Goal: Book appointment/travel/reservation

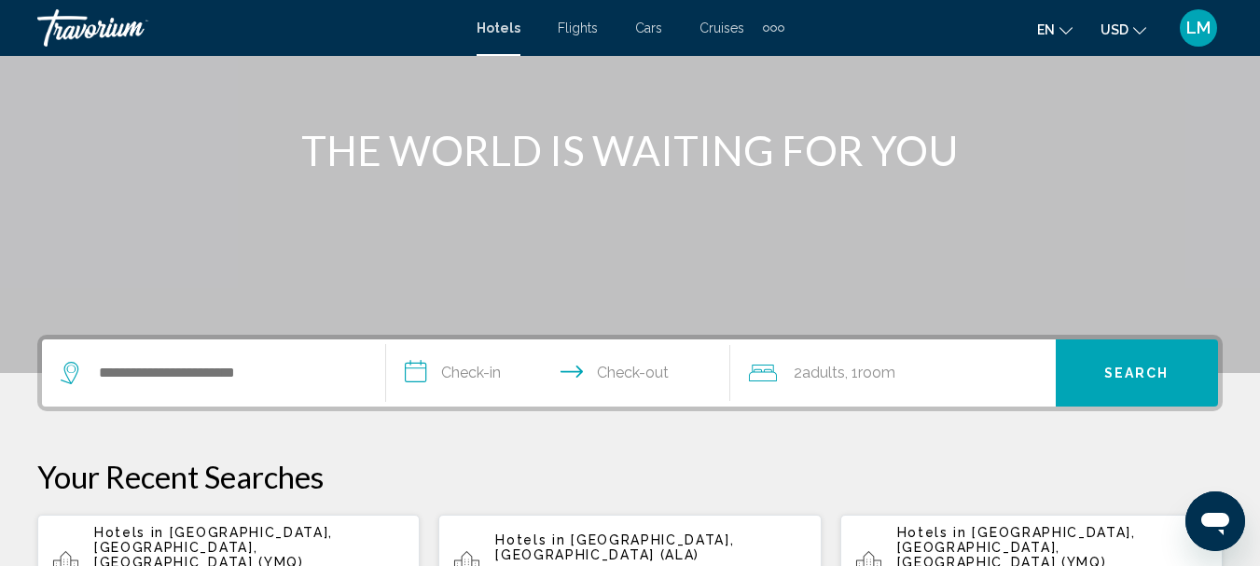
scroll to position [280, 0]
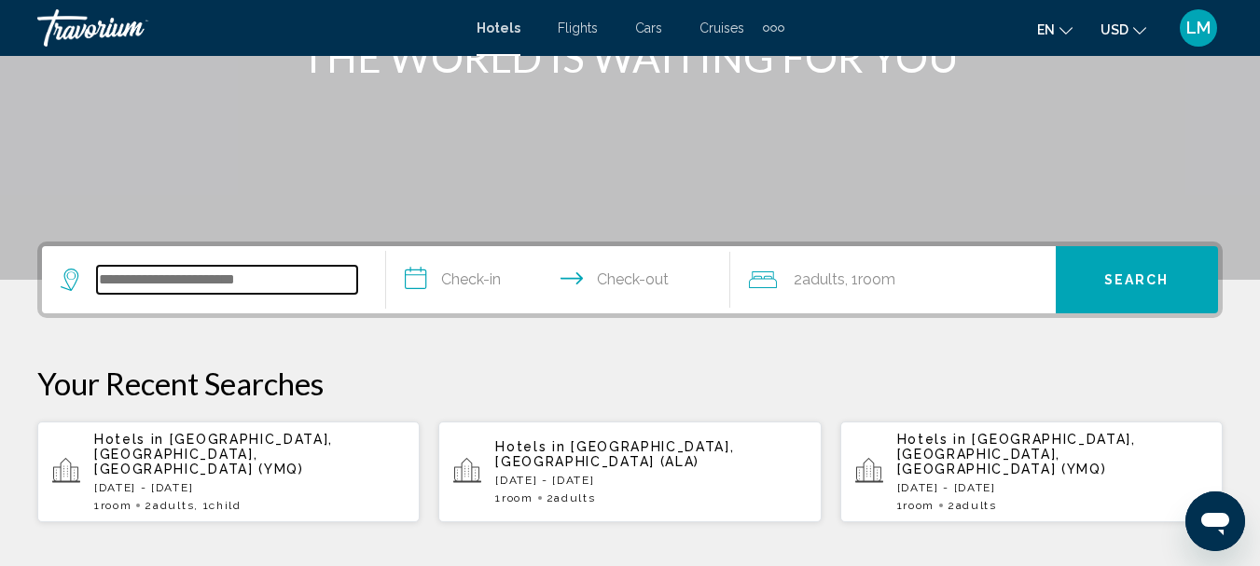
click at [99, 280] on input "Search widget" at bounding box center [227, 280] width 260 height 28
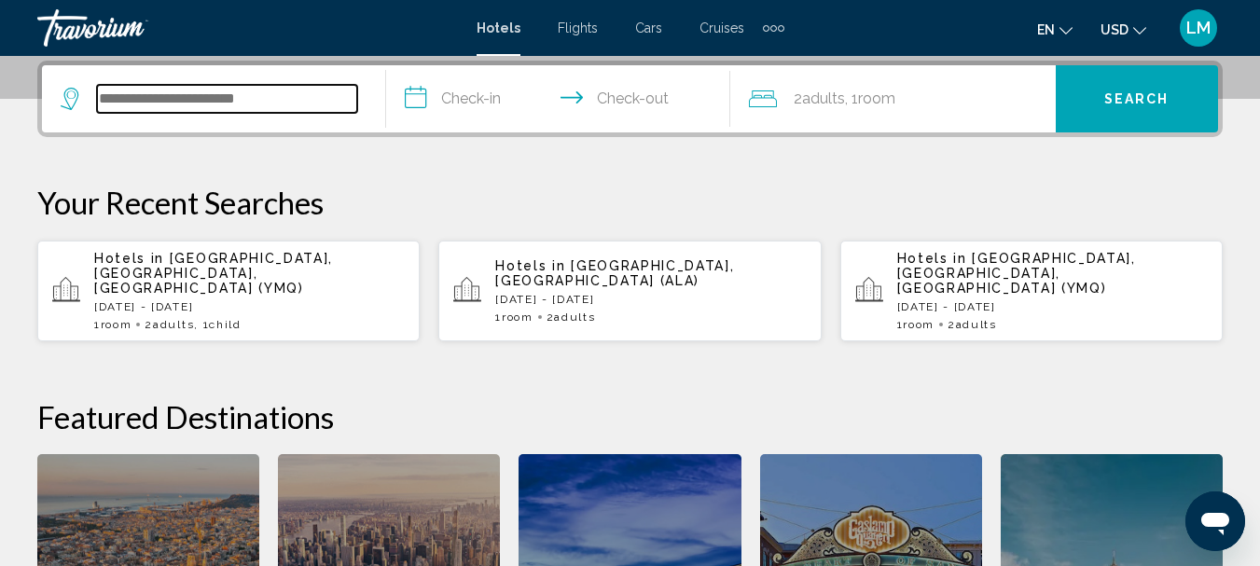
click at [214, 102] on input "Search widget" at bounding box center [227, 99] width 260 height 28
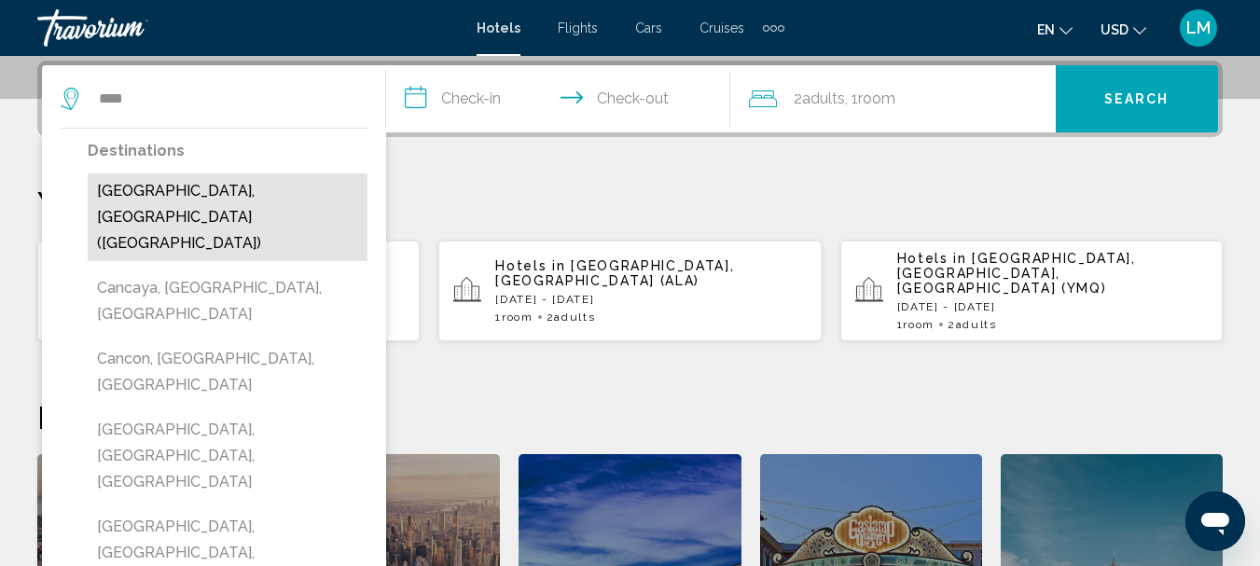
click at [167, 180] on button "[GEOGRAPHIC_DATA], [GEOGRAPHIC_DATA] ([GEOGRAPHIC_DATA])" at bounding box center [228, 217] width 280 height 88
type input "**********"
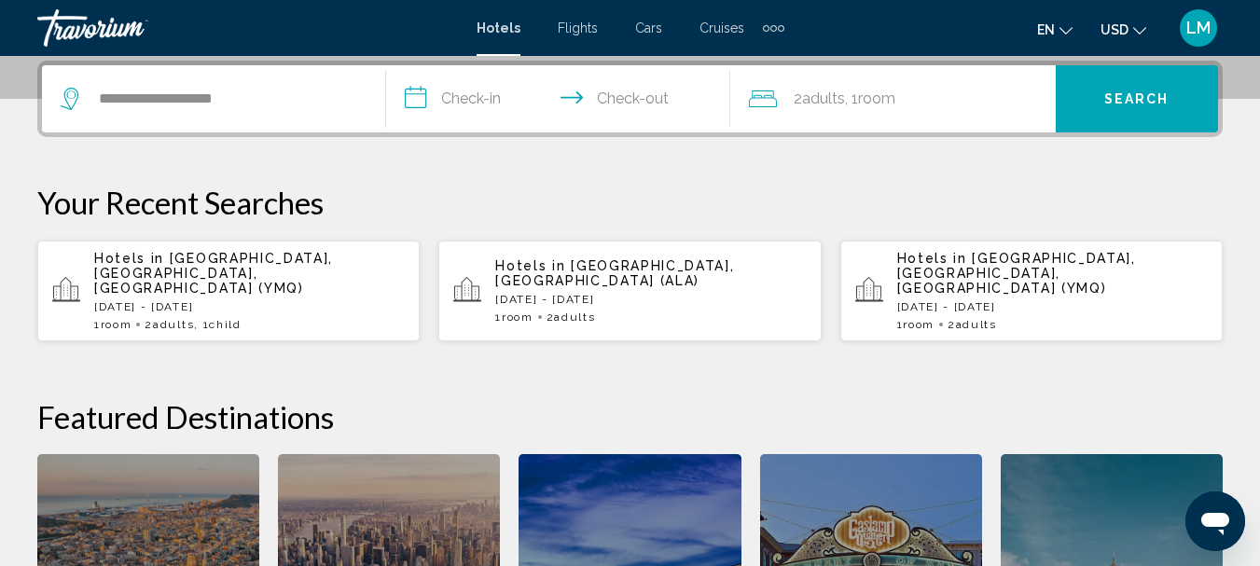
click at [420, 97] on input "**********" at bounding box center [562, 101] width 352 height 73
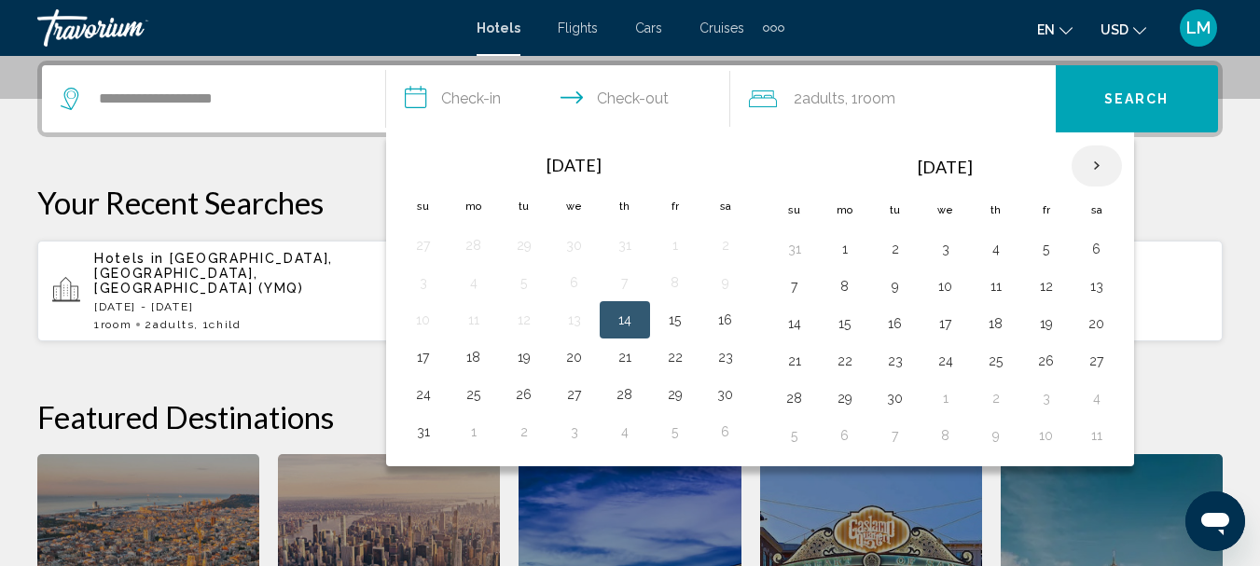
click at [1091, 160] on th "Next month" at bounding box center [1096, 165] width 50 height 41
click at [1092, 160] on th "Next month" at bounding box center [1096, 165] width 50 height 41
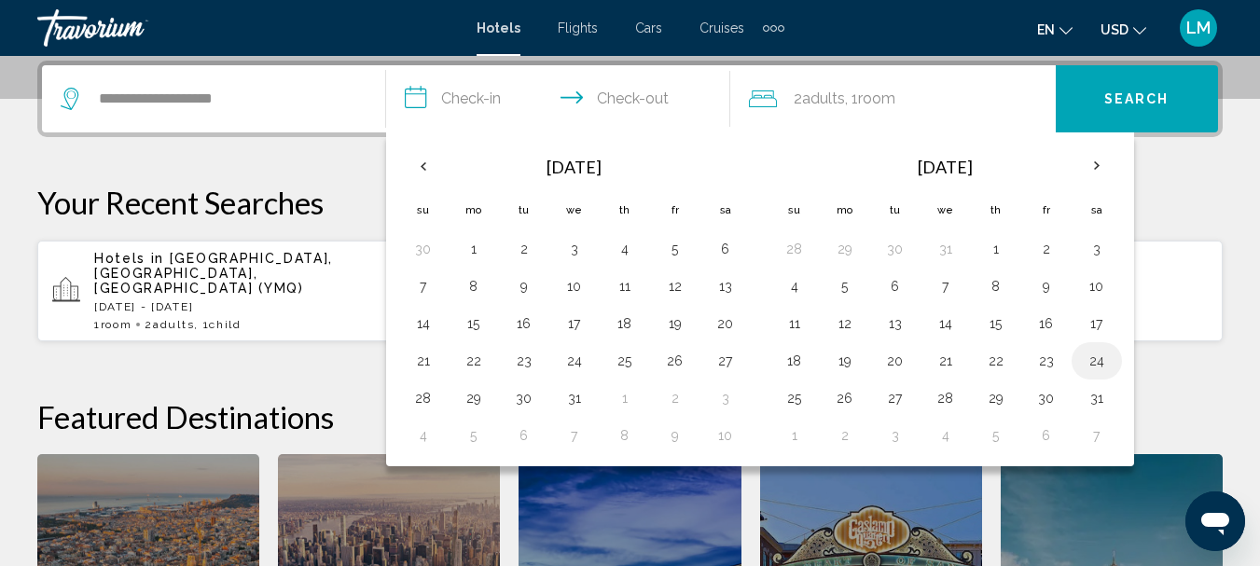
click at [1101, 366] on button "24" at bounding box center [1097, 361] width 30 height 26
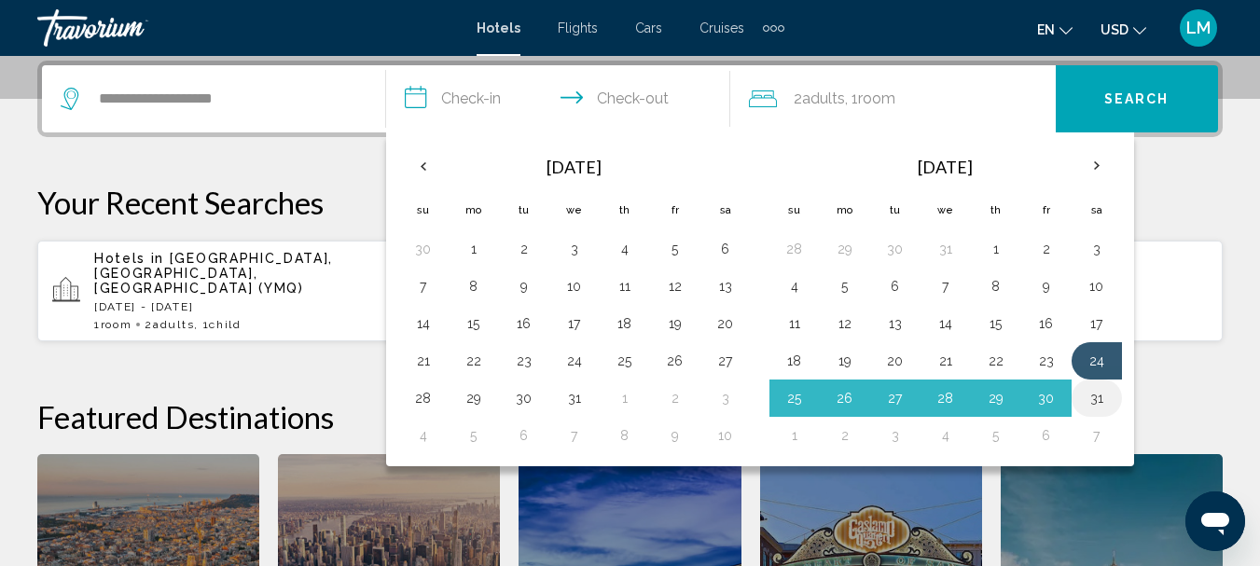
click at [1094, 398] on button "31" at bounding box center [1097, 398] width 30 height 26
type input "**********"
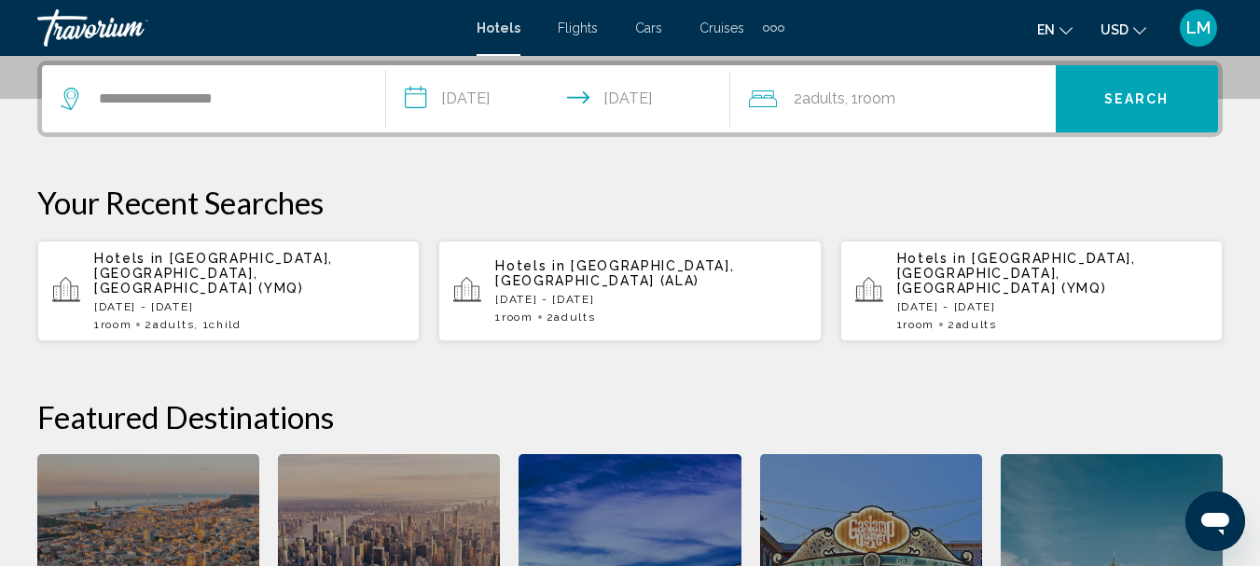
click at [751, 94] on icon "Travelers: 2 adults, 0 children" at bounding box center [763, 99] width 28 height 22
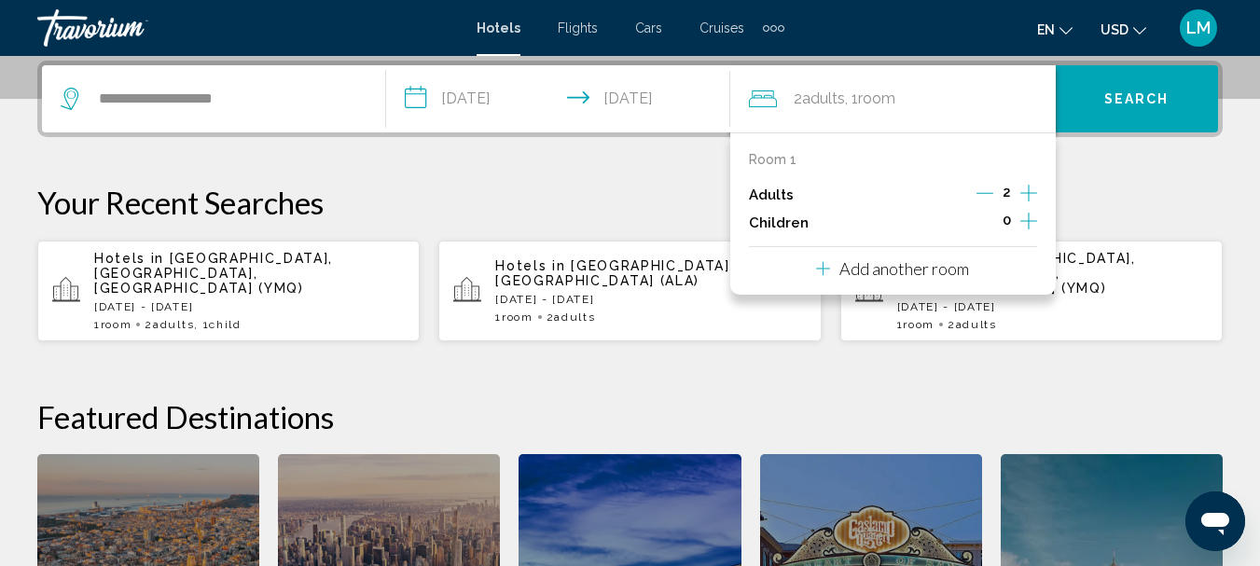
click at [1026, 219] on icon "Increment children" at bounding box center [1028, 221] width 17 height 22
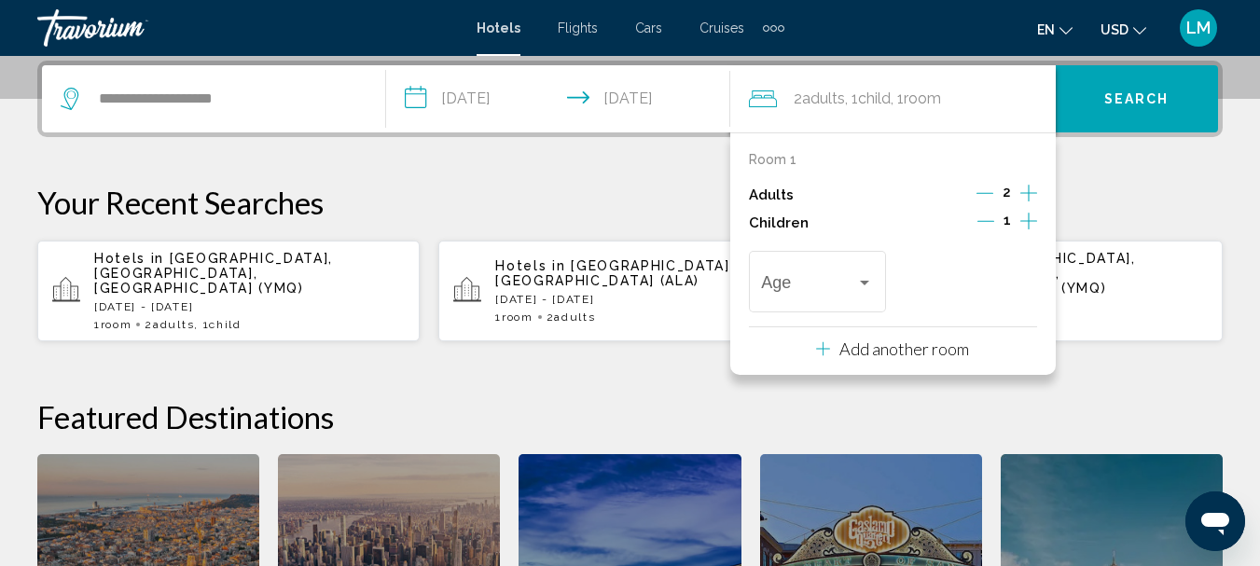
click at [1026, 219] on icon "Increment children" at bounding box center [1028, 221] width 17 height 22
click at [861, 275] on div "Travelers: 2 adults, 2 children" at bounding box center [864, 282] width 17 height 15
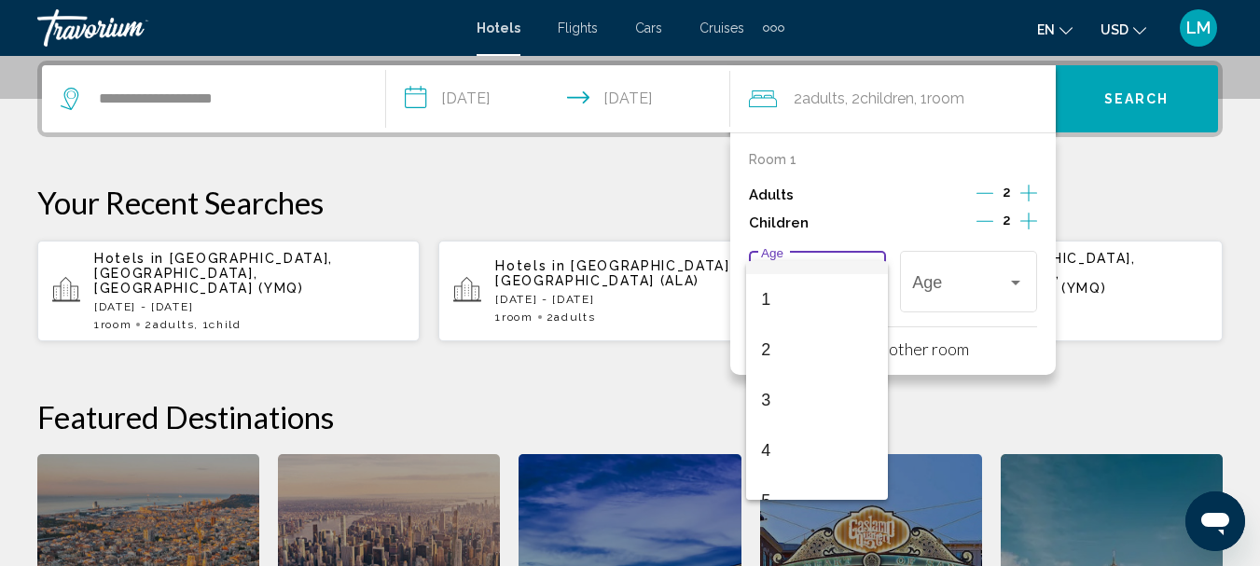
scroll to position [66, 0]
click at [781, 468] on span "5" at bounding box center [817, 472] width 112 height 50
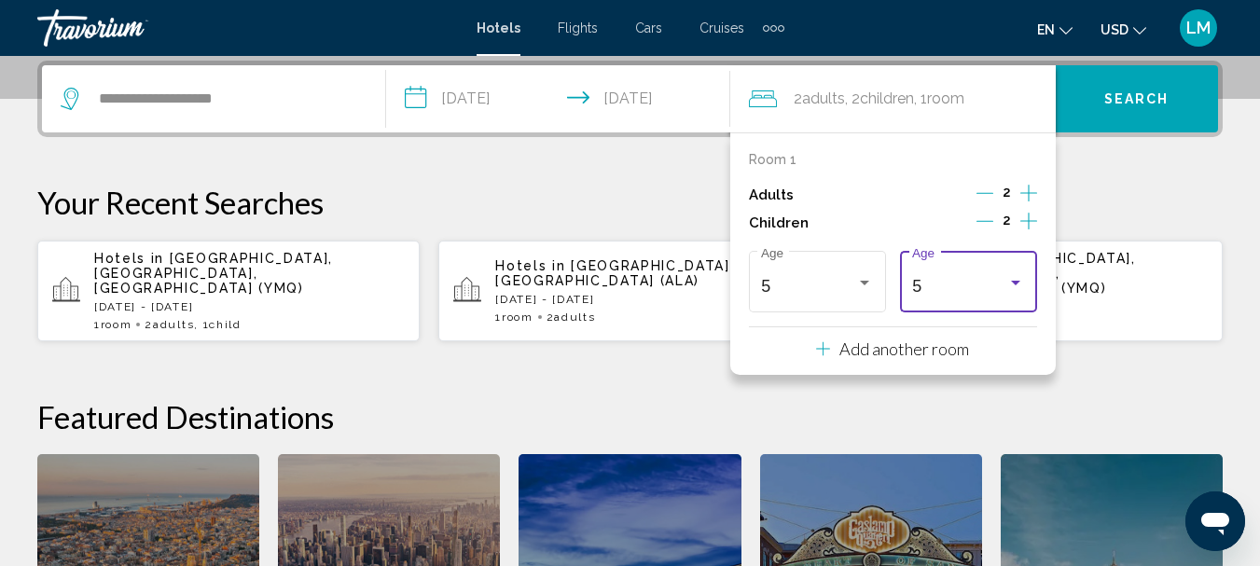
click at [1011, 283] on div "Travelers: 2 adults, 2 children" at bounding box center [1015, 283] width 9 height 5
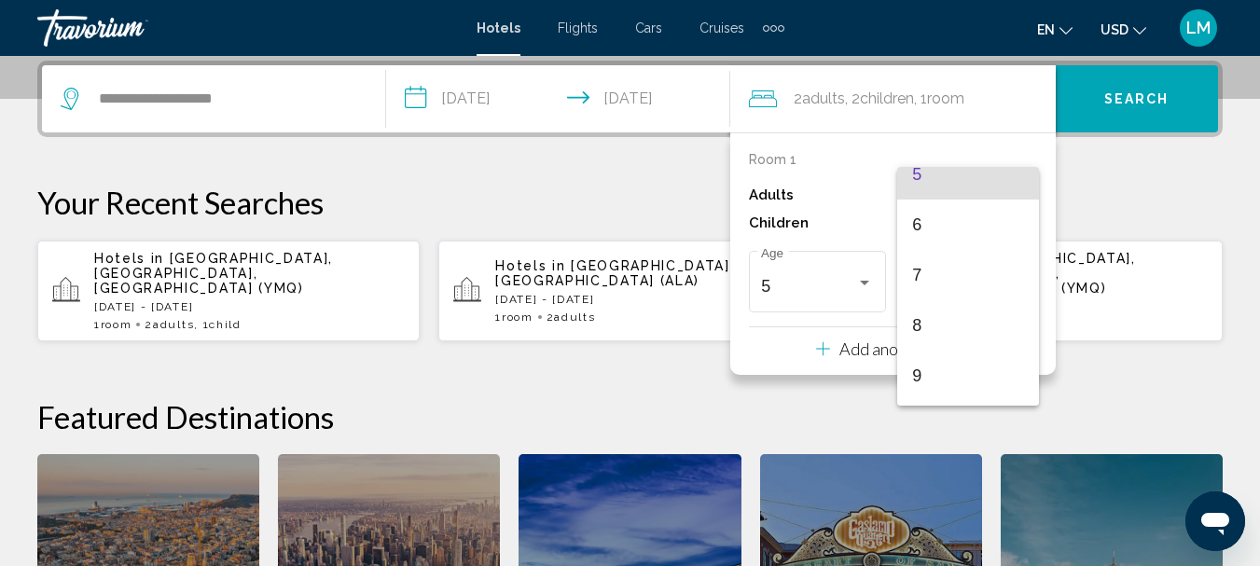
scroll to position [307, 0]
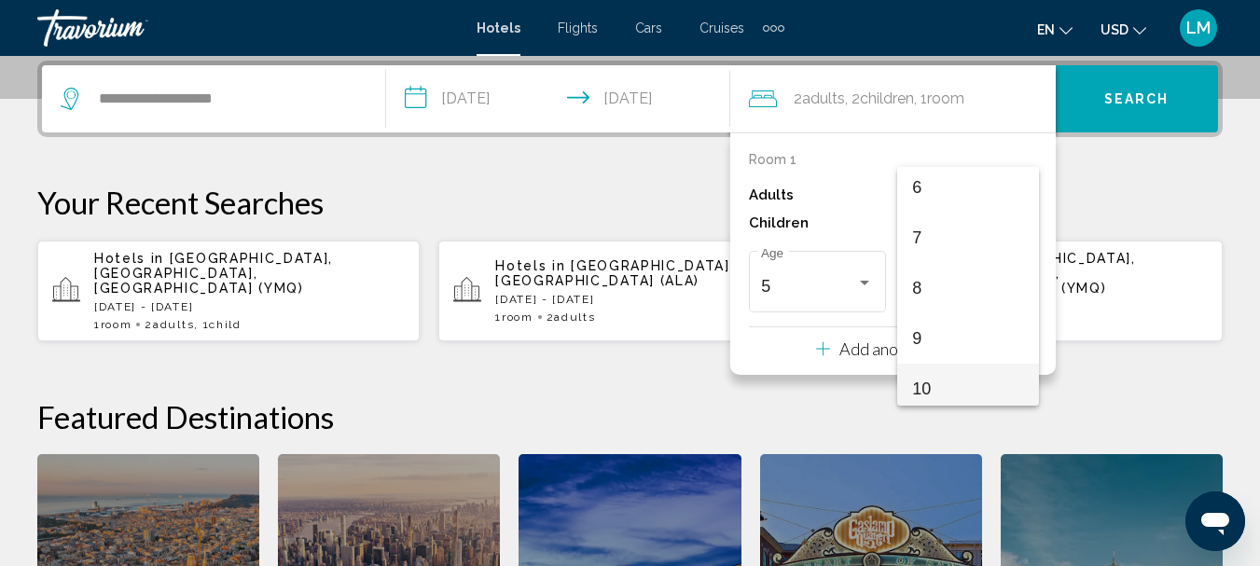
click at [927, 382] on span "10" at bounding box center [968, 389] width 112 height 50
click at [1118, 150] on div "**********" at bounding box center [630, 407] width 1260 height 692
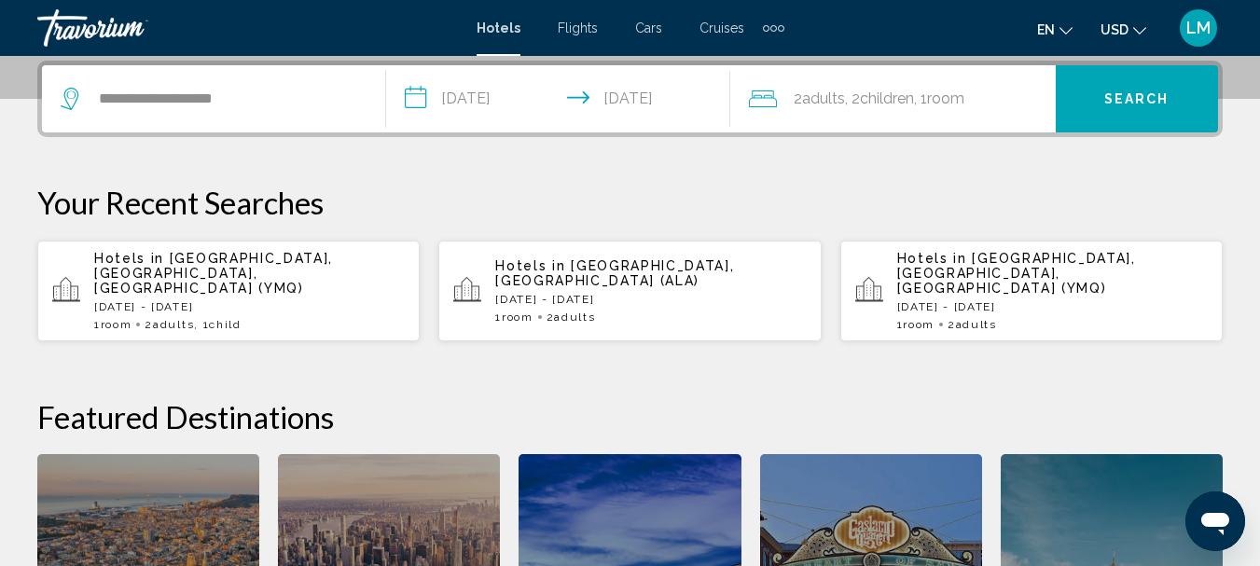
click at [1146, 90] on span "Search" at bounding box center [1136, 97] width 65 height 15
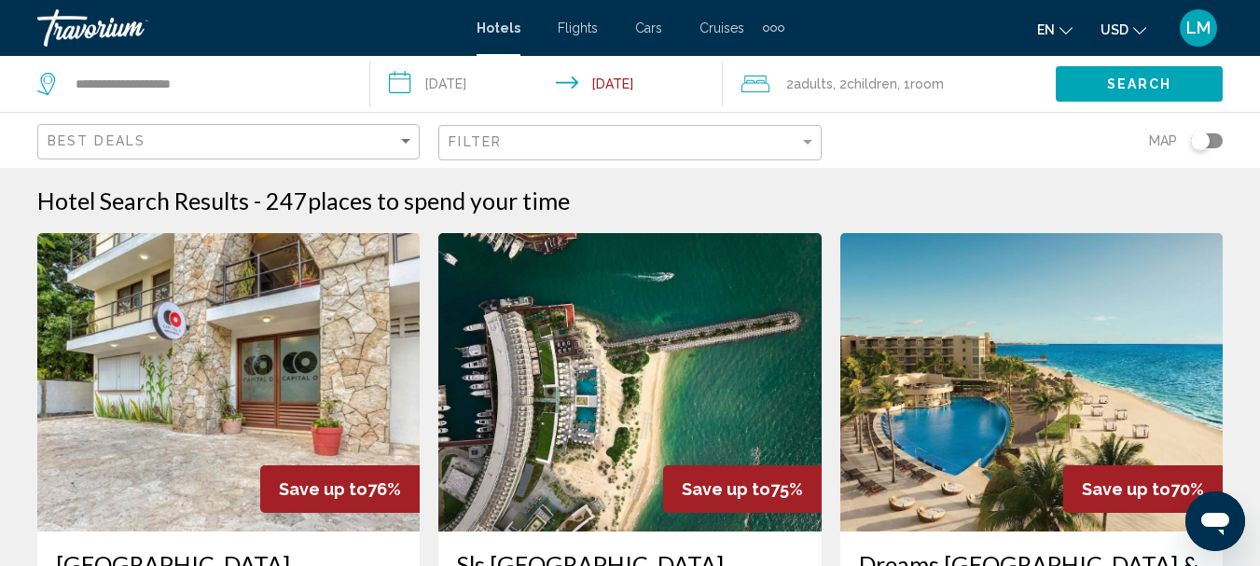
click at [173, 132] on div "Best Deals" at bounding box center [231, 142] width 366 height 35
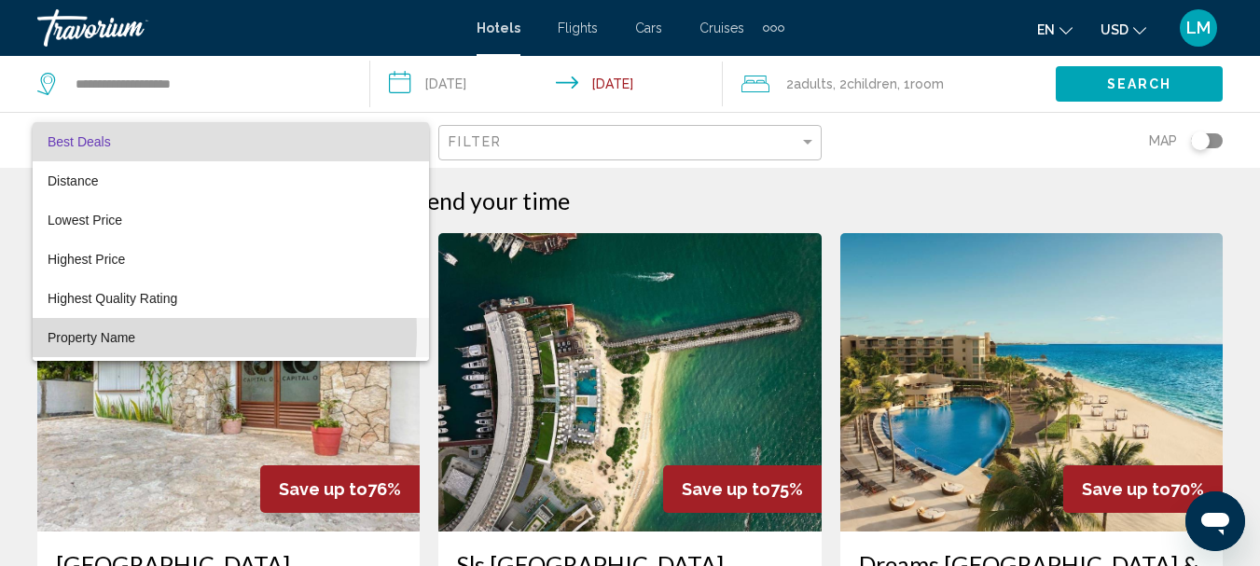
click at [138, 332] on span "Property Name" at bounding box center [231, 337] width 366 height 39
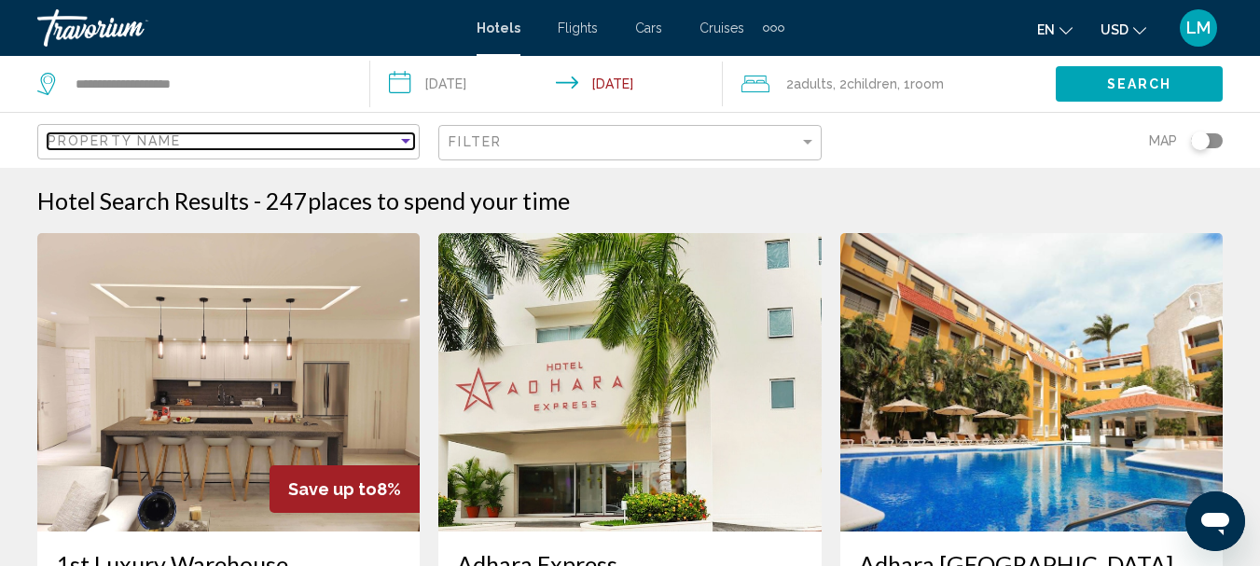
click at [225, 143] on div "Property Name" at bounding box center [223, 140] width 350 height 15
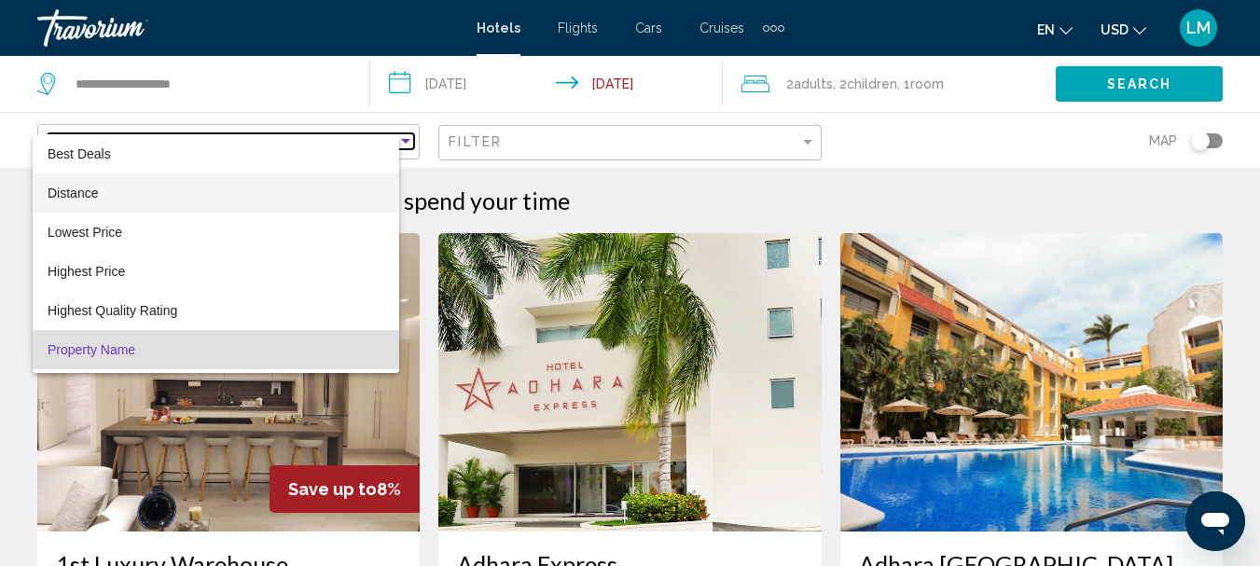
scroll to position [35, 0]
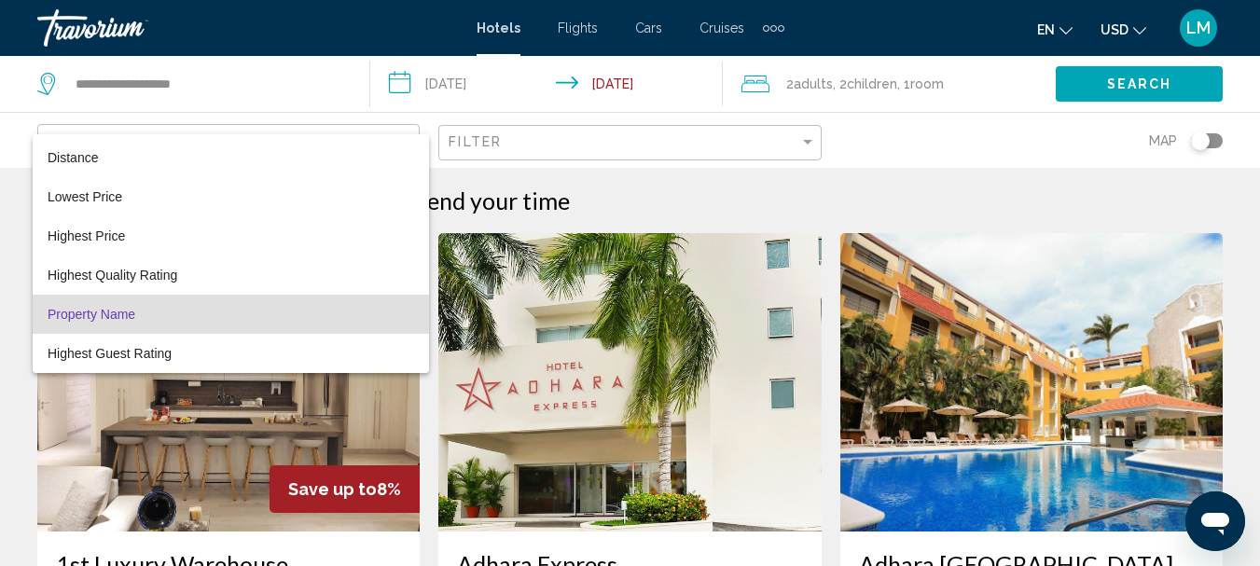
click at [115, 313] on span "Property Name" at bounding box center [92, 314] width 88 height 15
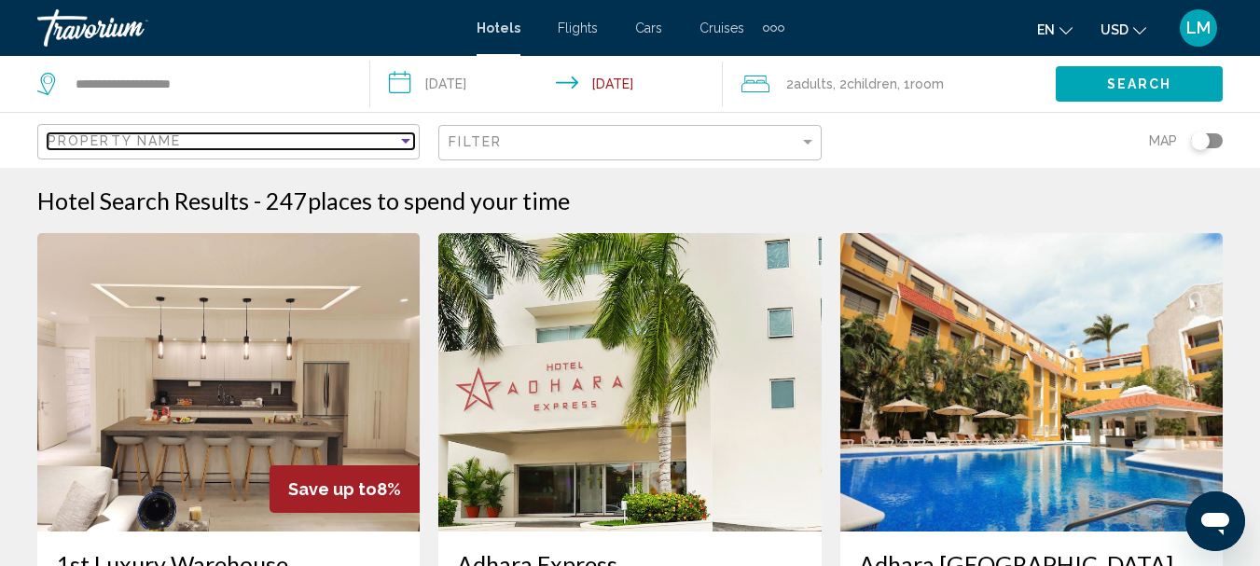
click at [62, 133] on span "Property Name" at bounding box center [114, 140] width 133 height 15
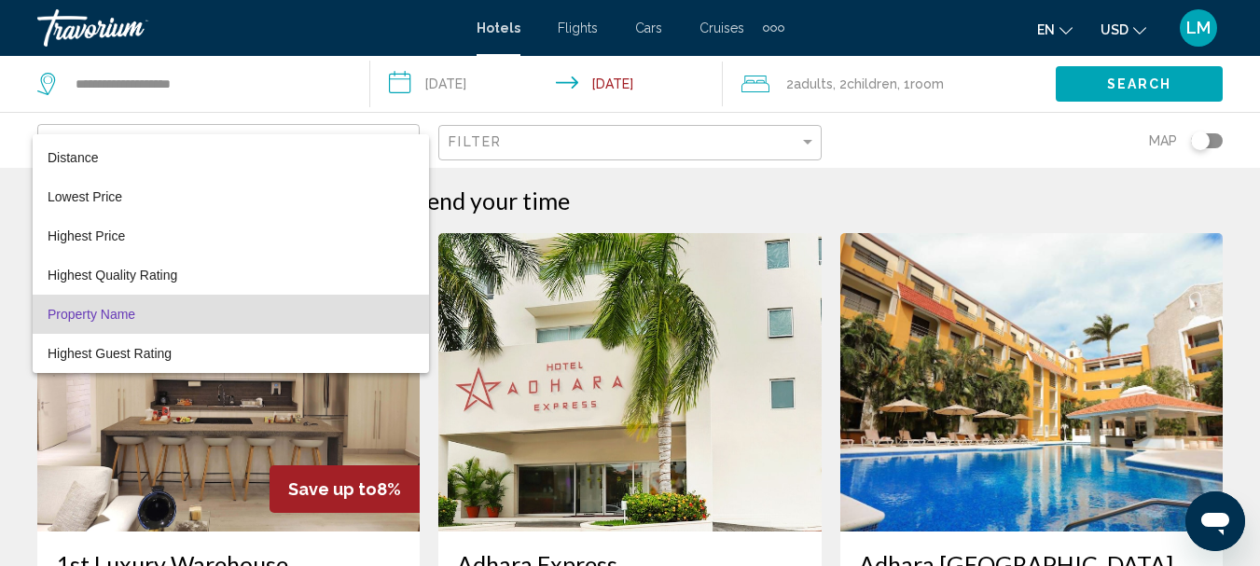
click at [255, 321] on span "Property Name" at bounding box center [231, 314] width 366 height 39
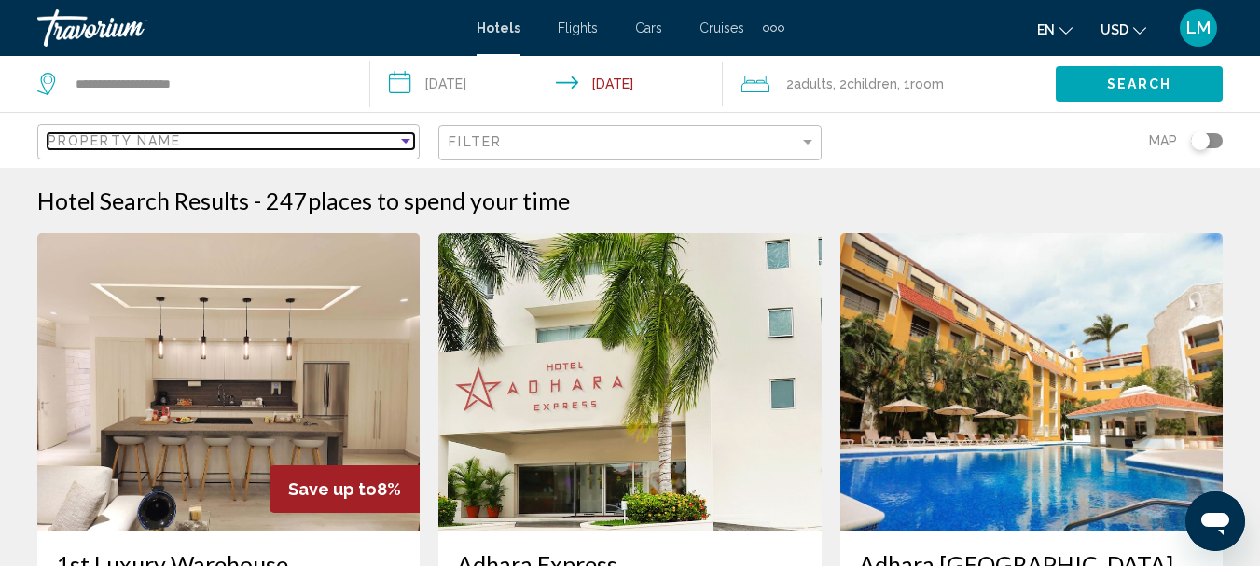
scroll to position [280, 0]
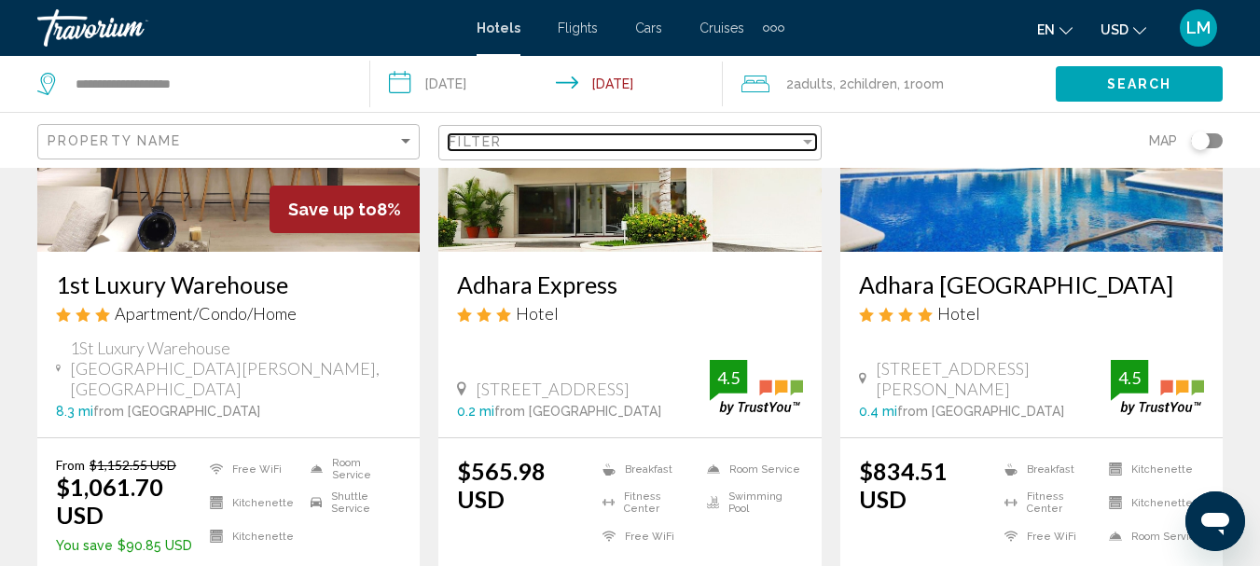
click at [808, 136] on div "Filter" at bounding box center [807, 141] width 17 height 15
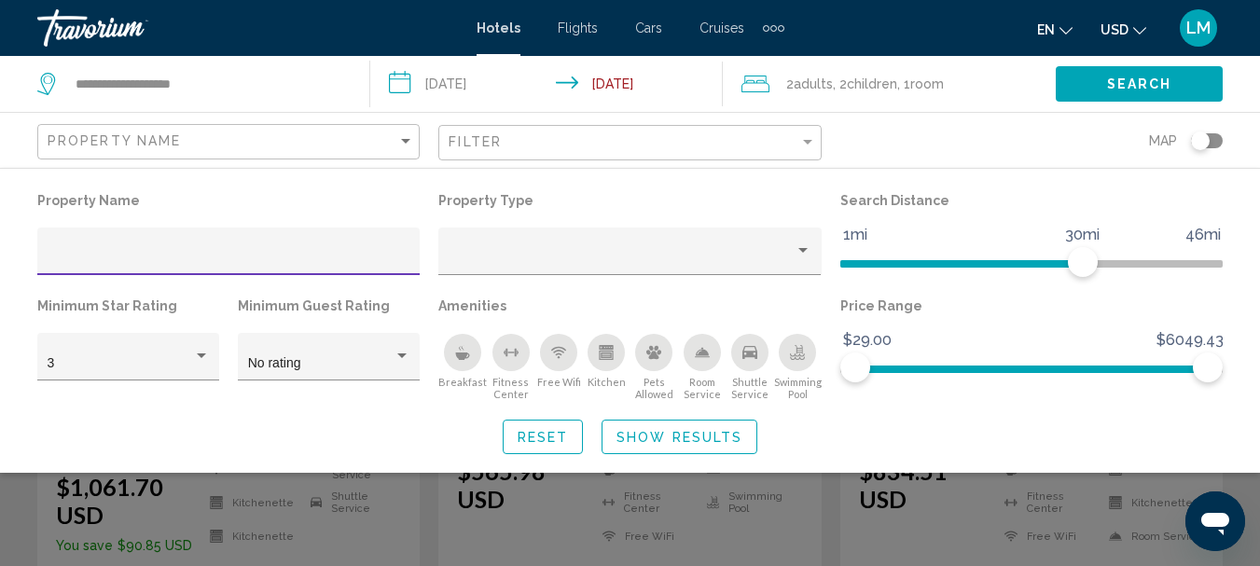
click at [78, 258] on input "Hotel Filters" at bounding box center [229, 258] width 363 height 15
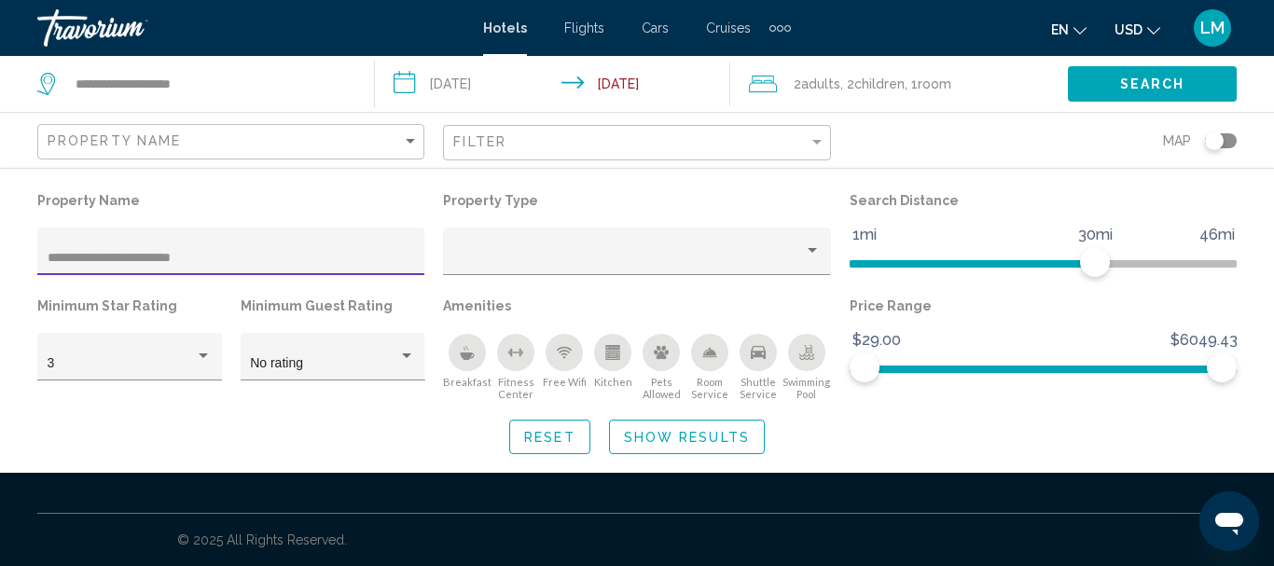
type input "**********"
click at [1154, 25] on icon "Change currency" at bounding box center [1153, 30] width 13 height 13
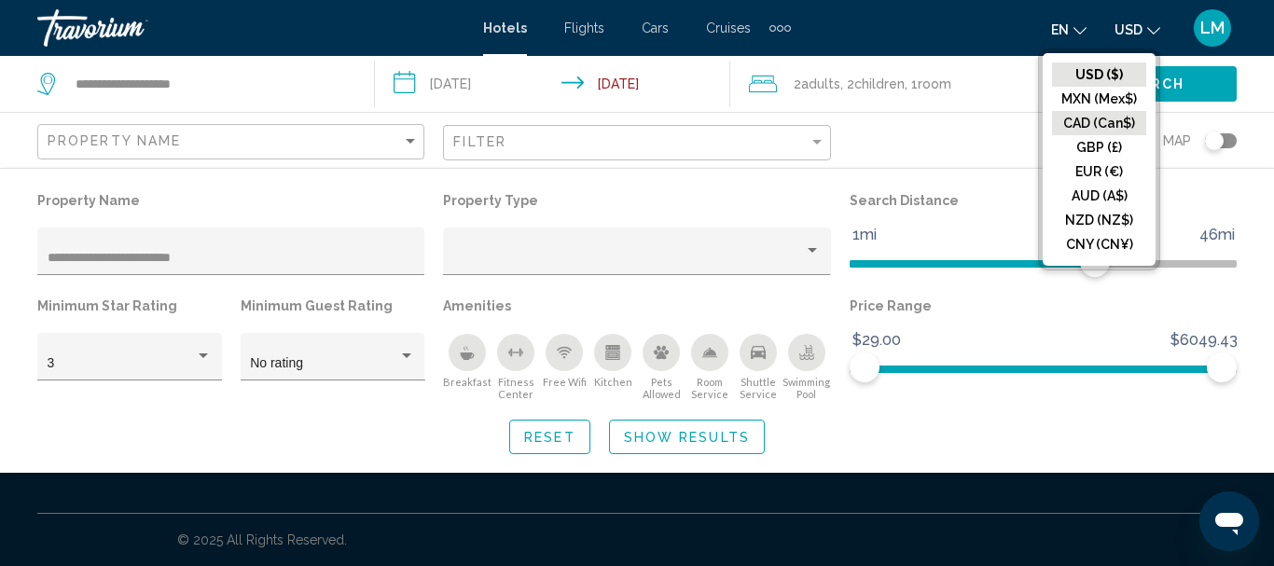
click at [1120, 123] on button "CAD (Can$)" at bounding box center [1099, 123] width 94 height 24
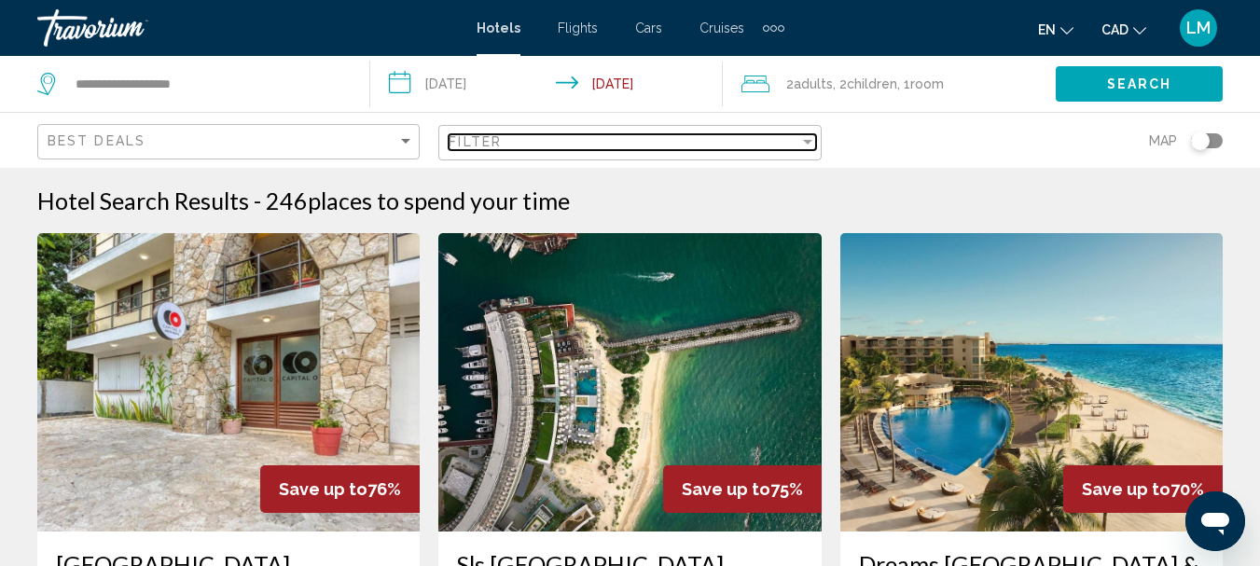
click at [806, 141] on div "Filter" at bounding box center [807, 142] width 9 height 5
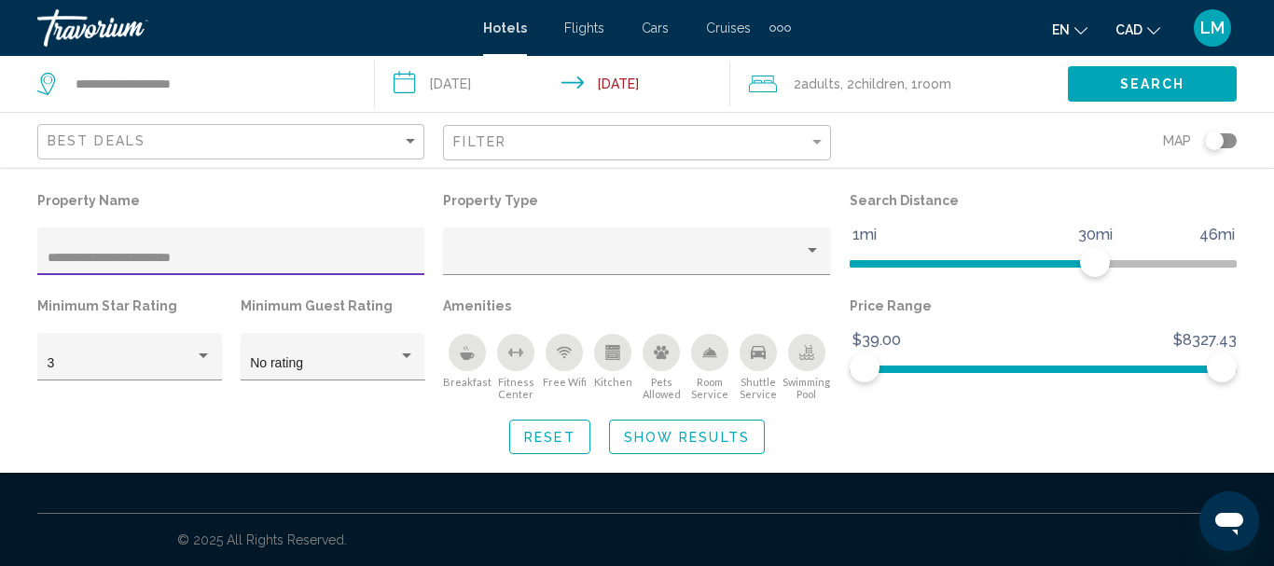
type input "**********"
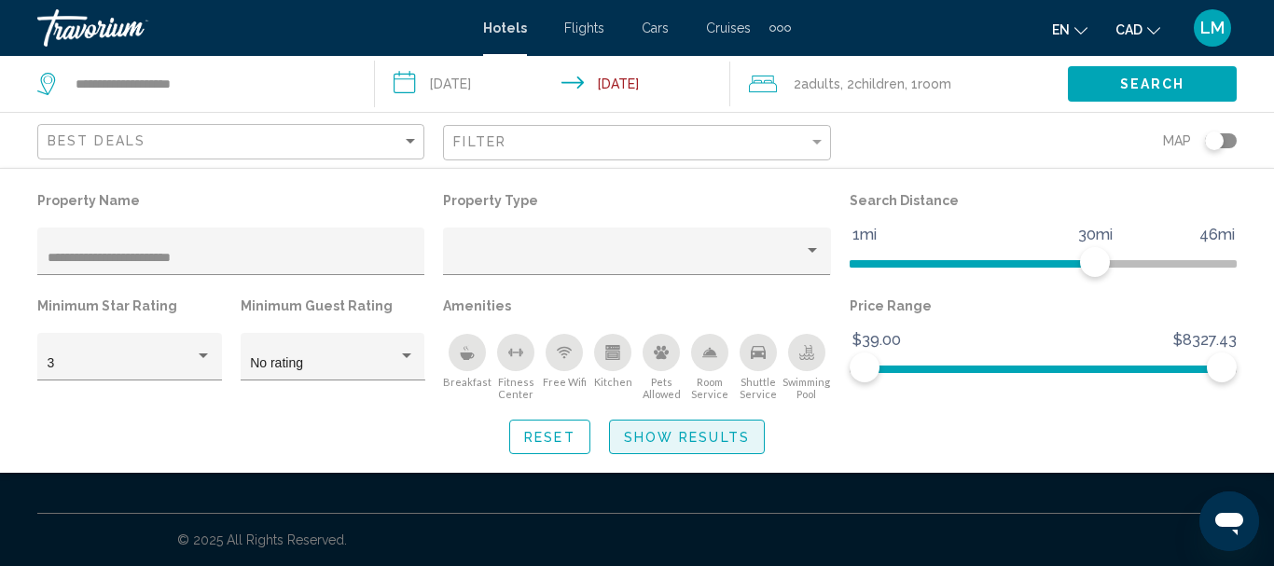
click at [686, 437] on span "Show Results" at bounding box center [687, 437] width 126 height 15
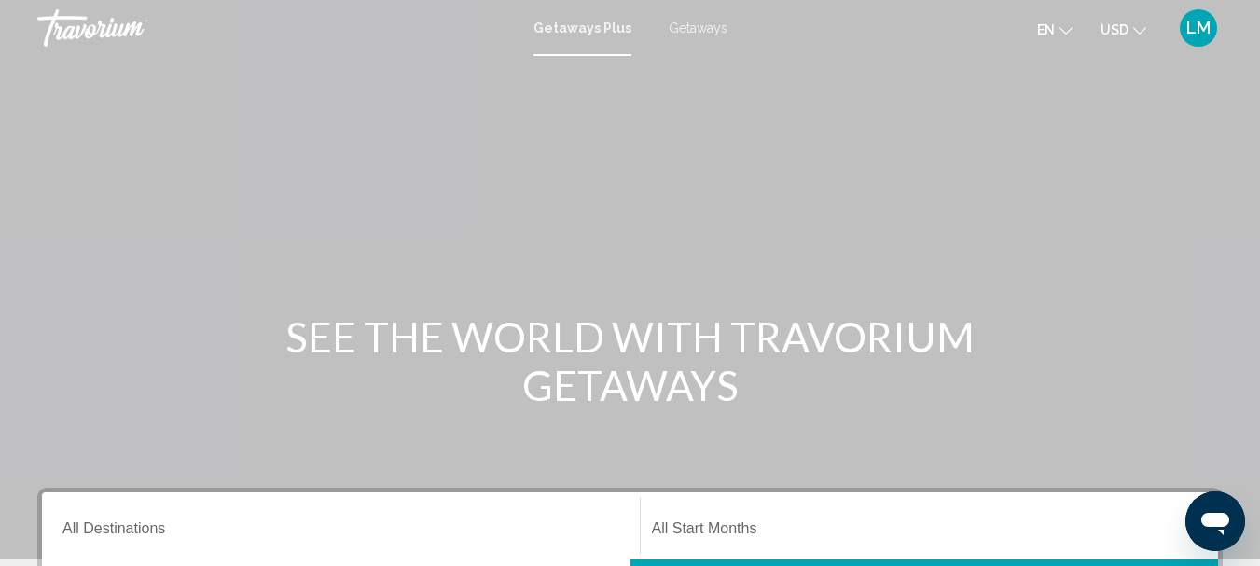
scroll to position [280, 0]
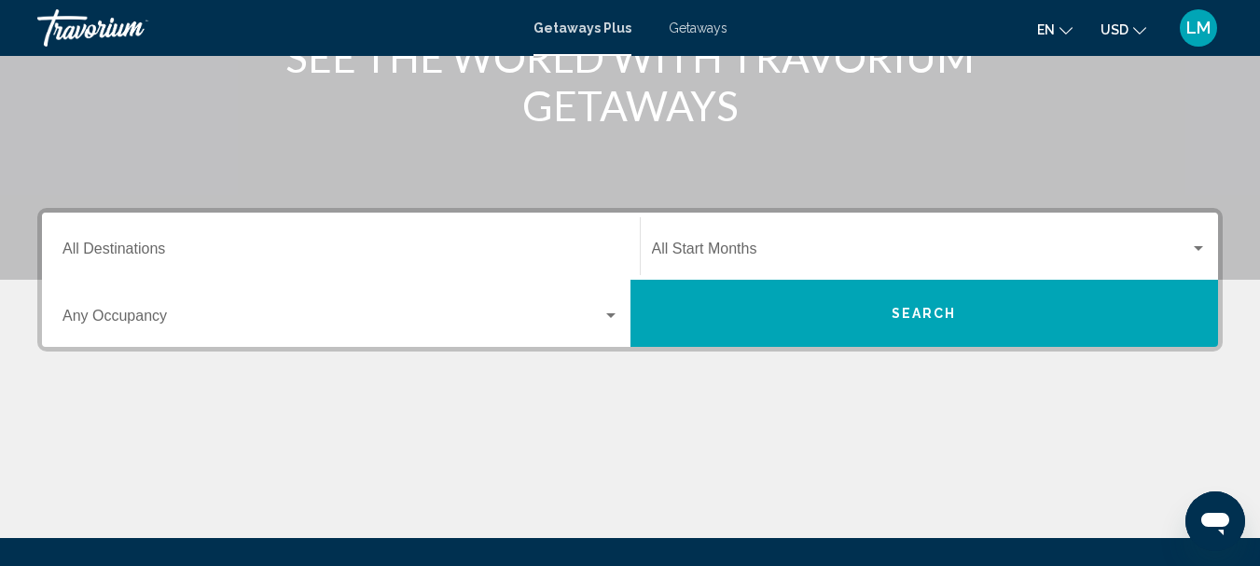
click at [75, 254] on input "Destination All Destinations" at bounding box center [340, 252] width 557 height 17
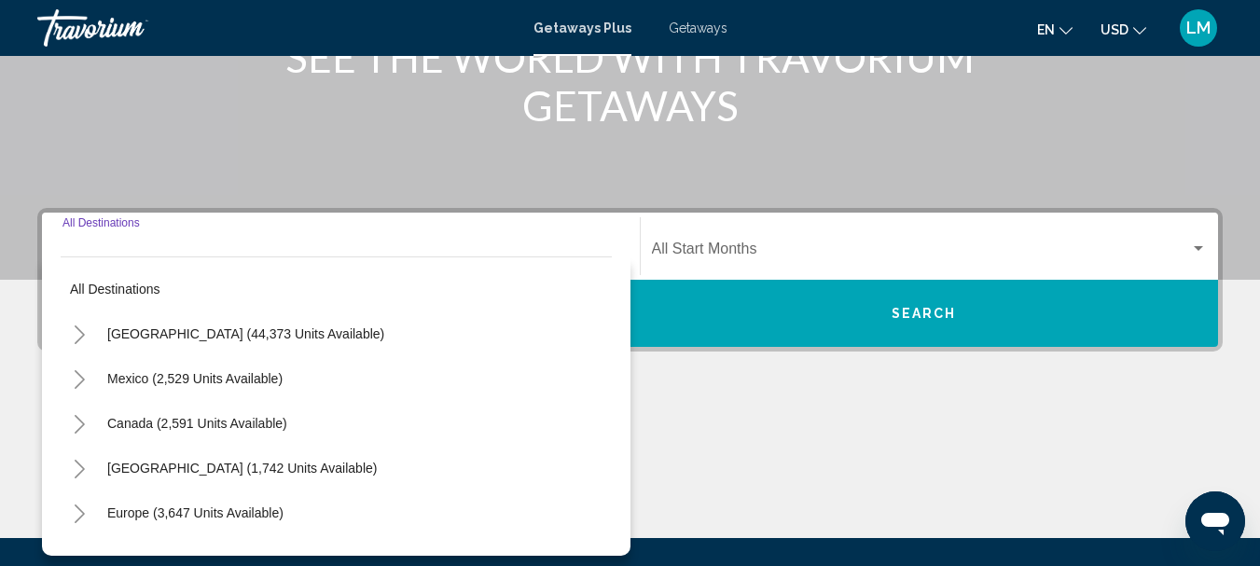
scroll to position [427, 0]
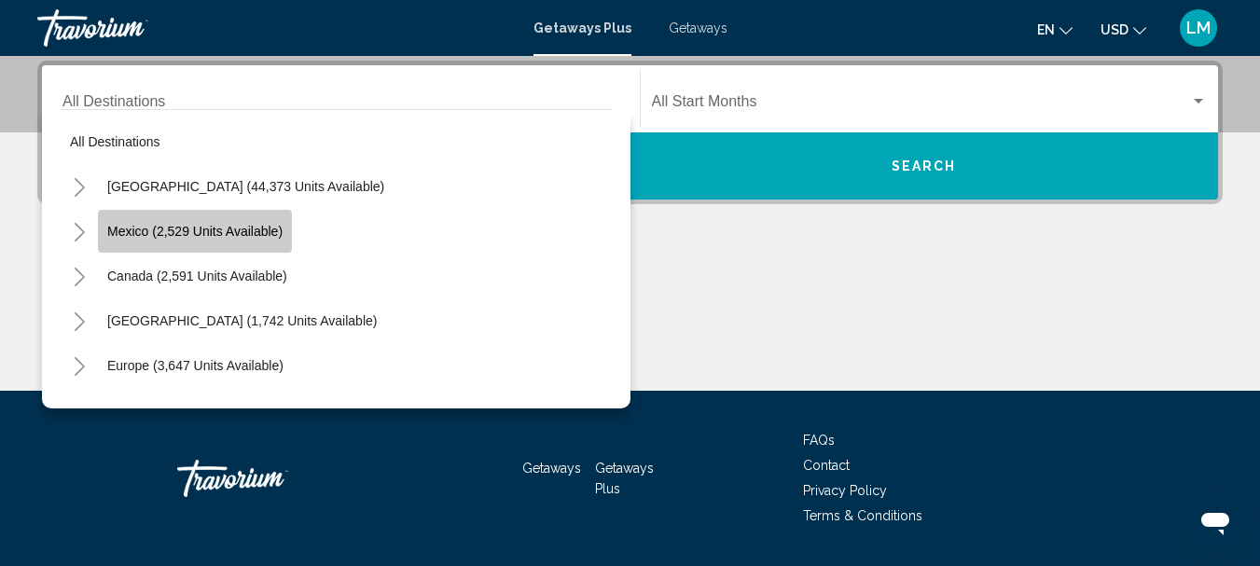
click at [166, 235] on span "Mexico (2,529 units available)" at bounding box center [194, 231] width 175 height 15
type input "**********"
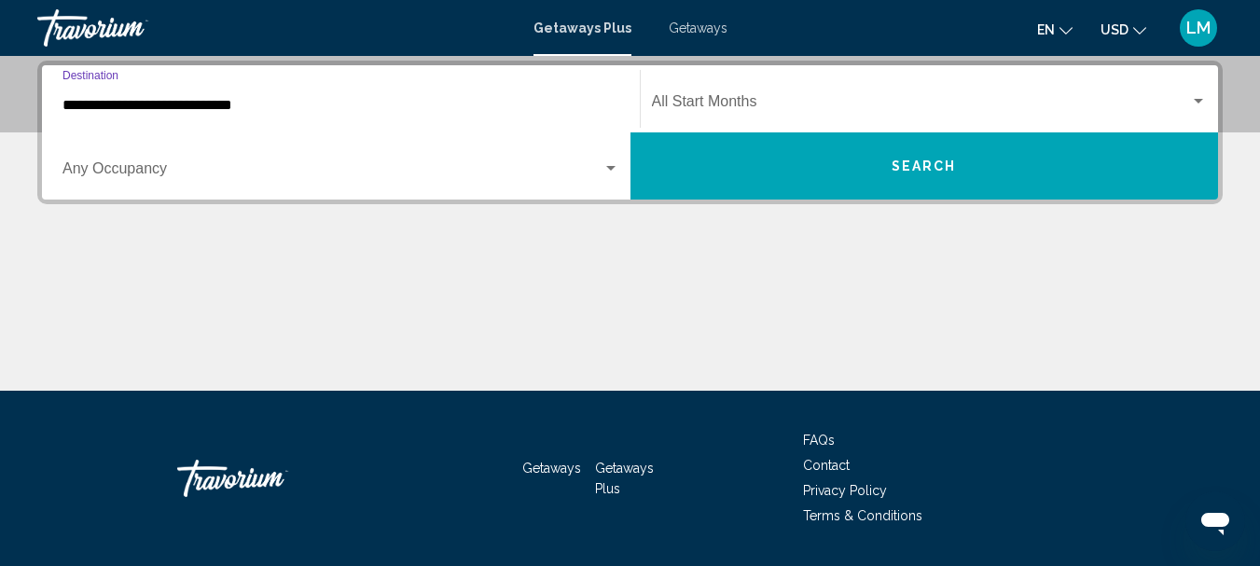
click at [608, 170] on div "Search widget" at bounding box center [610, 168] width 9 height 5
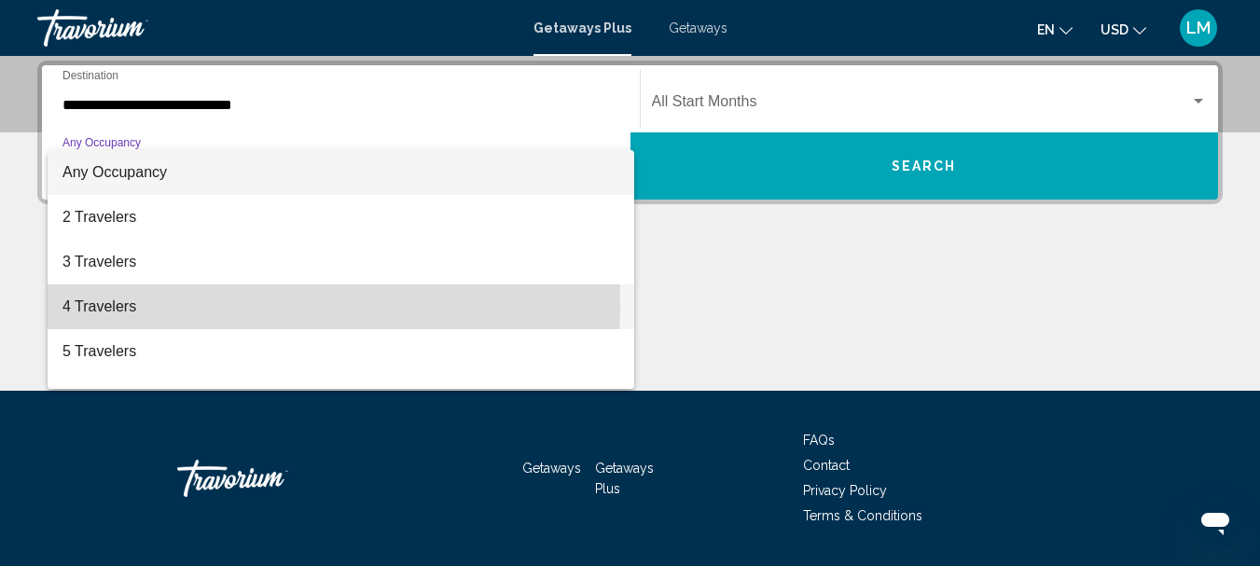
click at [184, 306] on span "4 Travelers" at bounding box center [340, 306] width 557 height 45
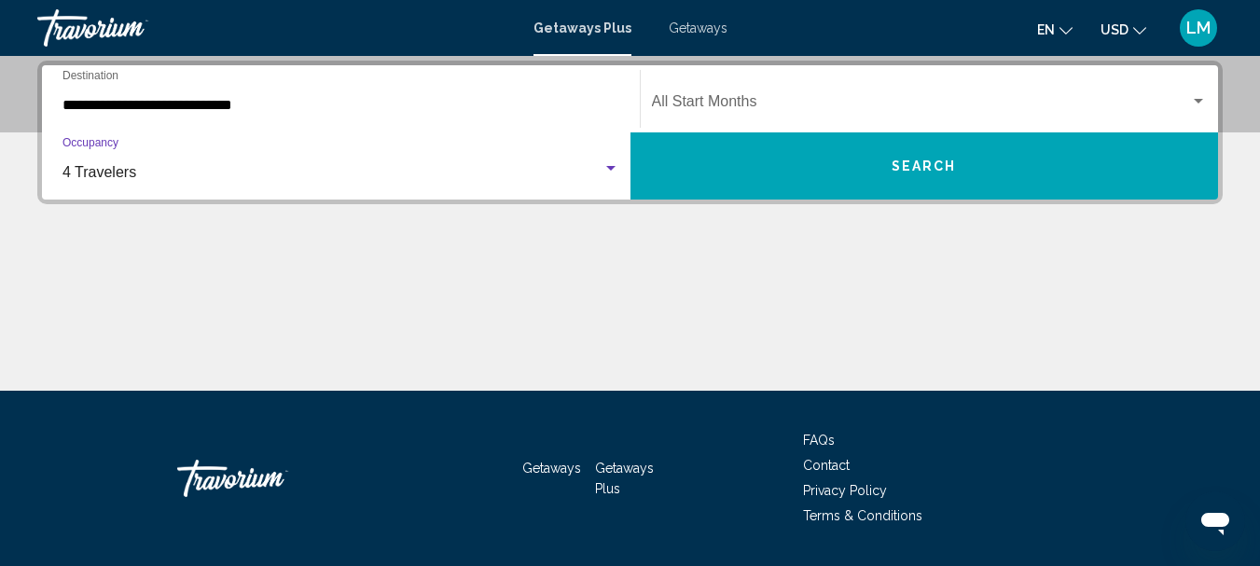
click at [1193, 95] on div "Search widget" at bounding box center [1198, 101] width 17 height 15
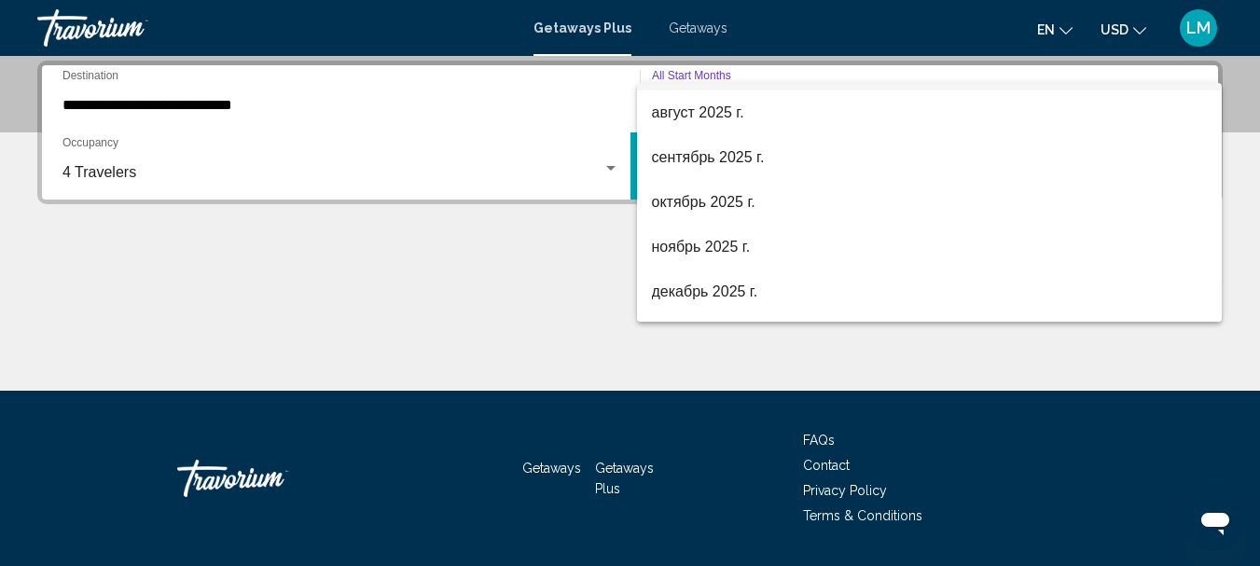
scroll to position [75, 0]
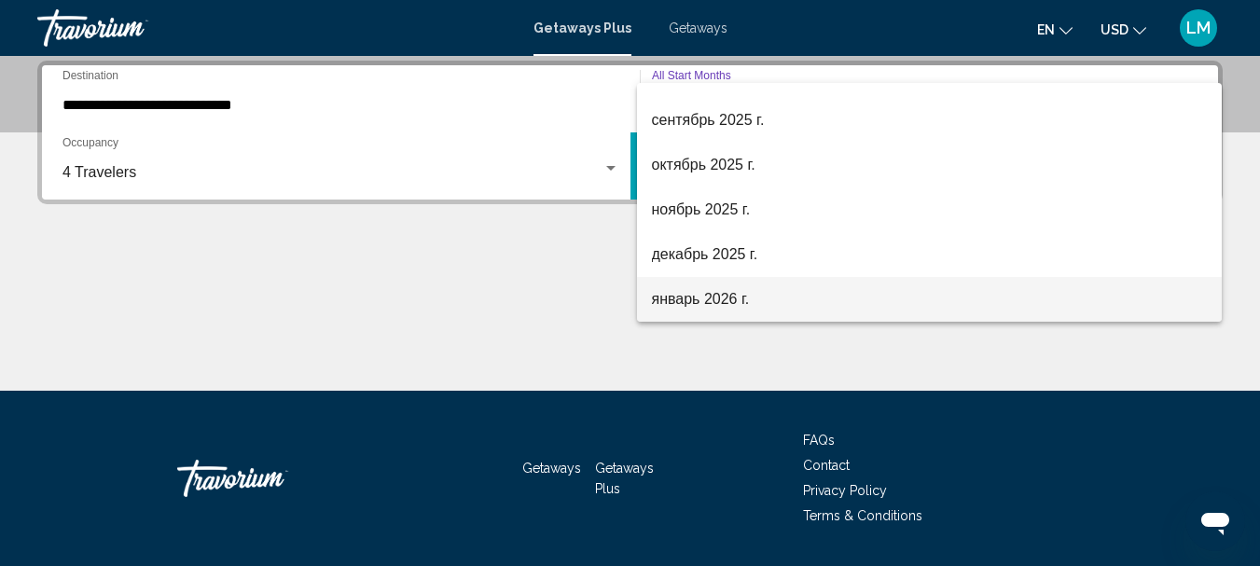
click at [766, 302] on span "январь 2026 г." at bounding box center [930, 299] width 556 height 45
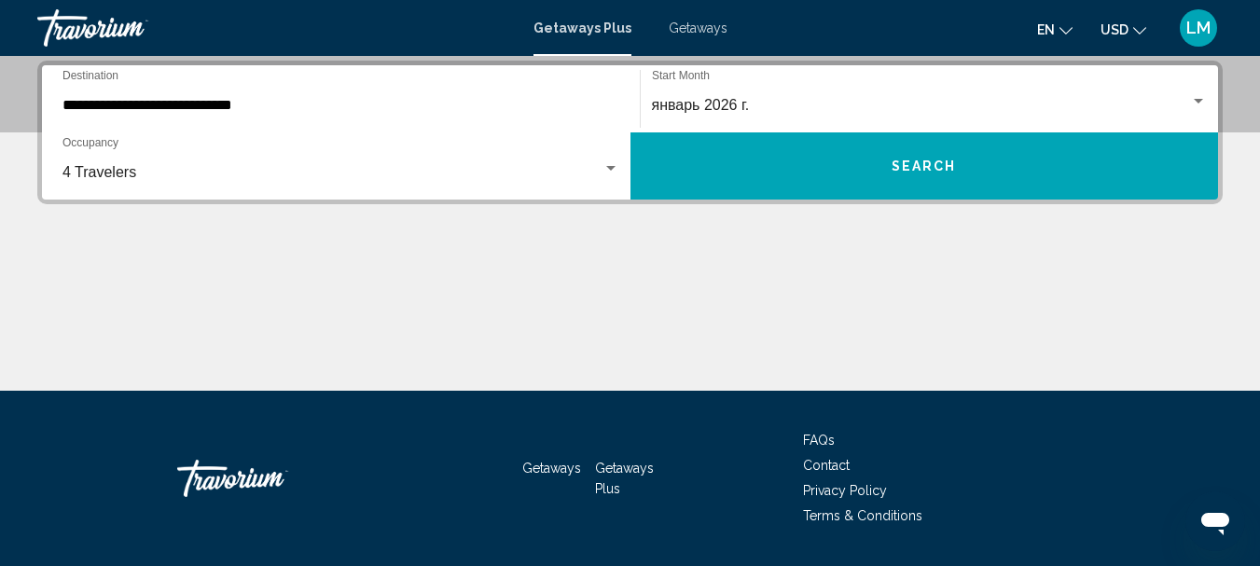
click at [1140, 26] on icon "Change currency" at bounding box center [1139, 30] width 13 height 13
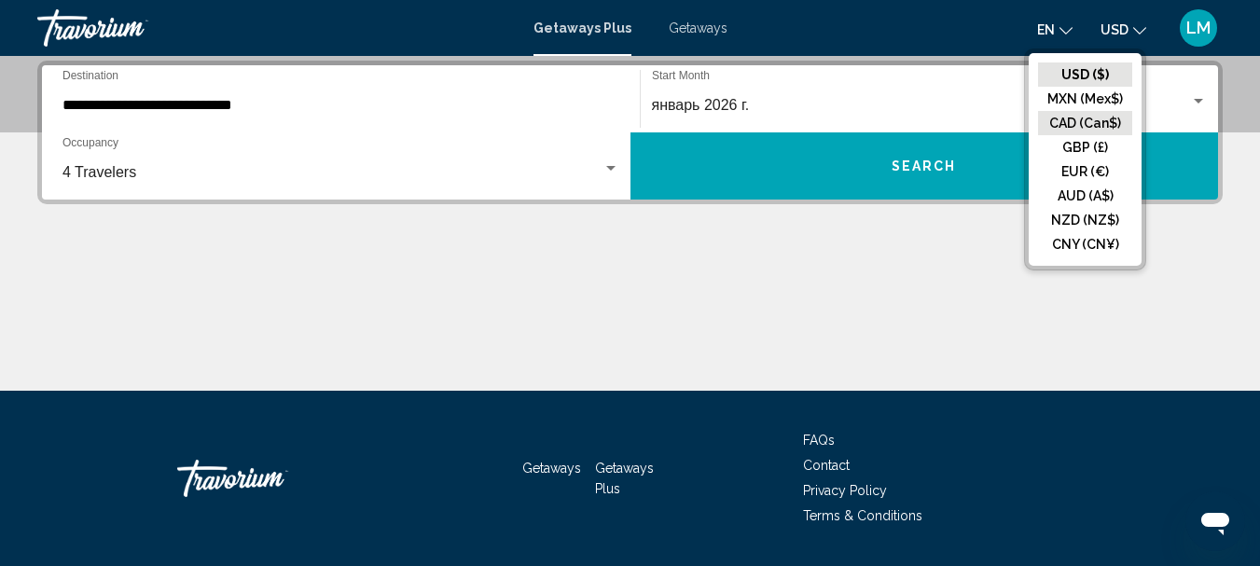
click at [1110, 118] on button "CAD (Can$)" at bounding box center [1085, 123] width 94 height 24
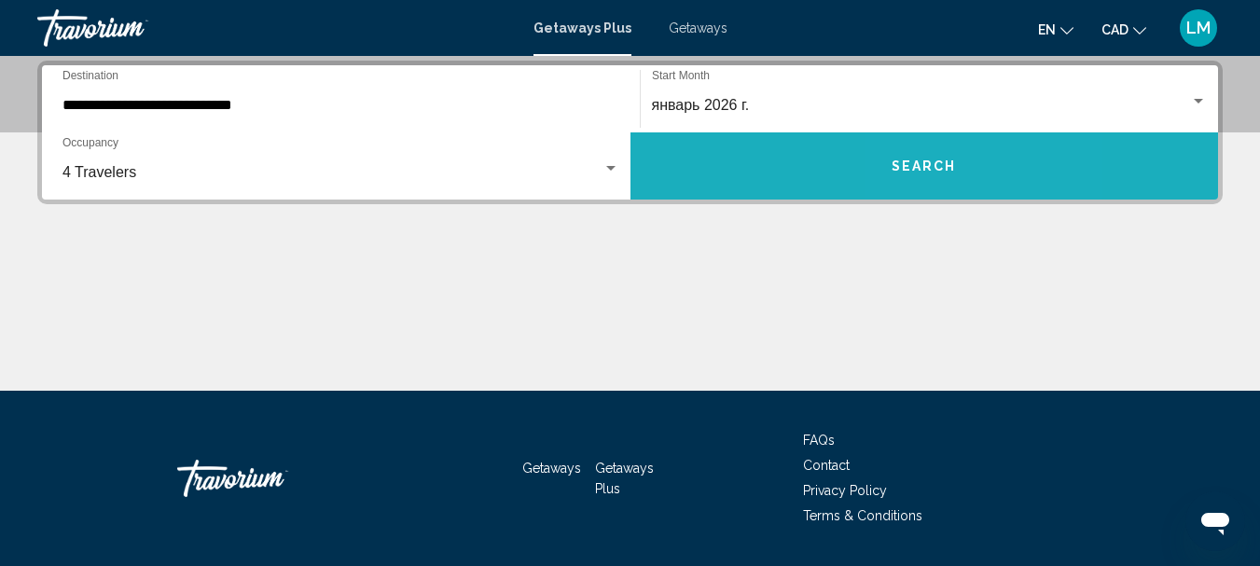
click at [935, 173] on span "Search" at bounding box center [923, 166] width 65 height 15
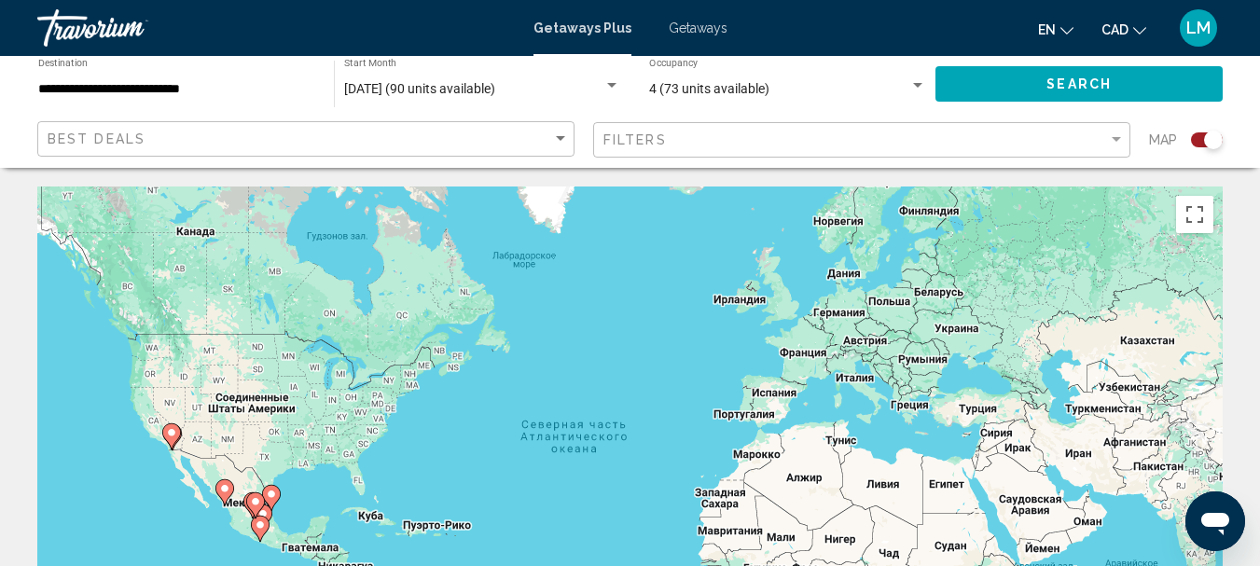
scroll to position [186, 0]
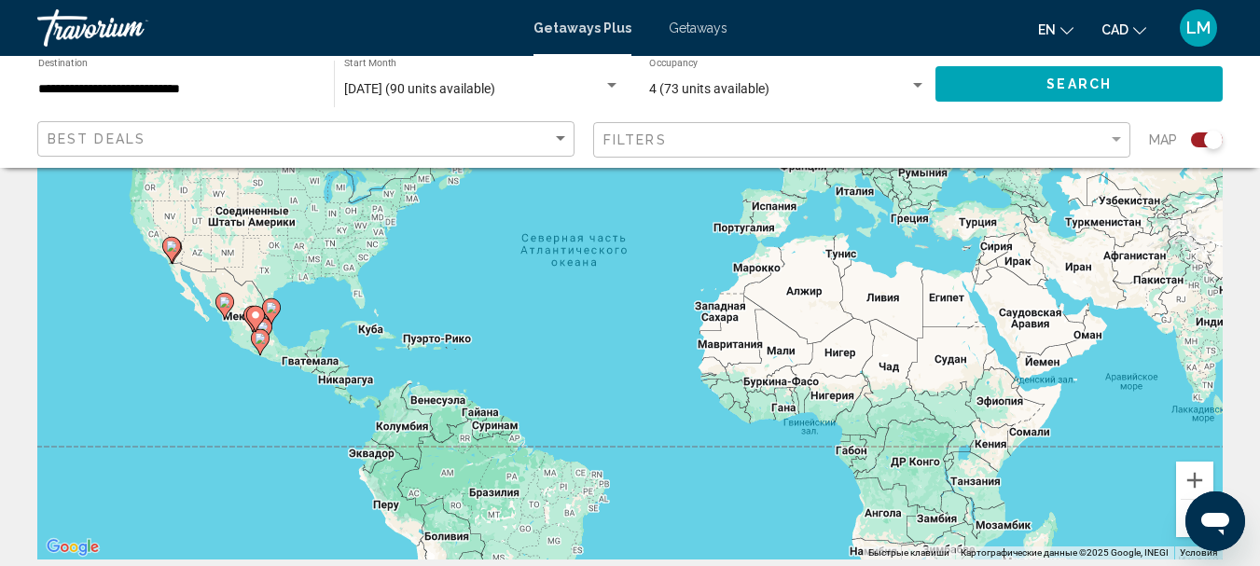
click at [260, 341] on image "Main content" at bounding box center [260, 338] width 11 height 11
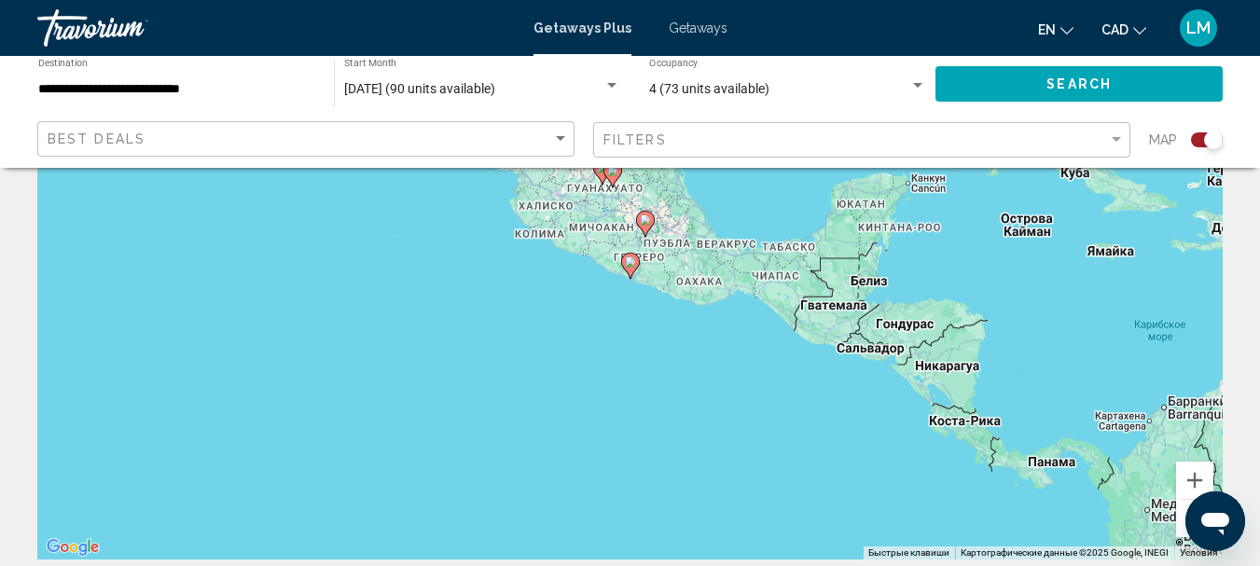
scroll to position [0, 0]
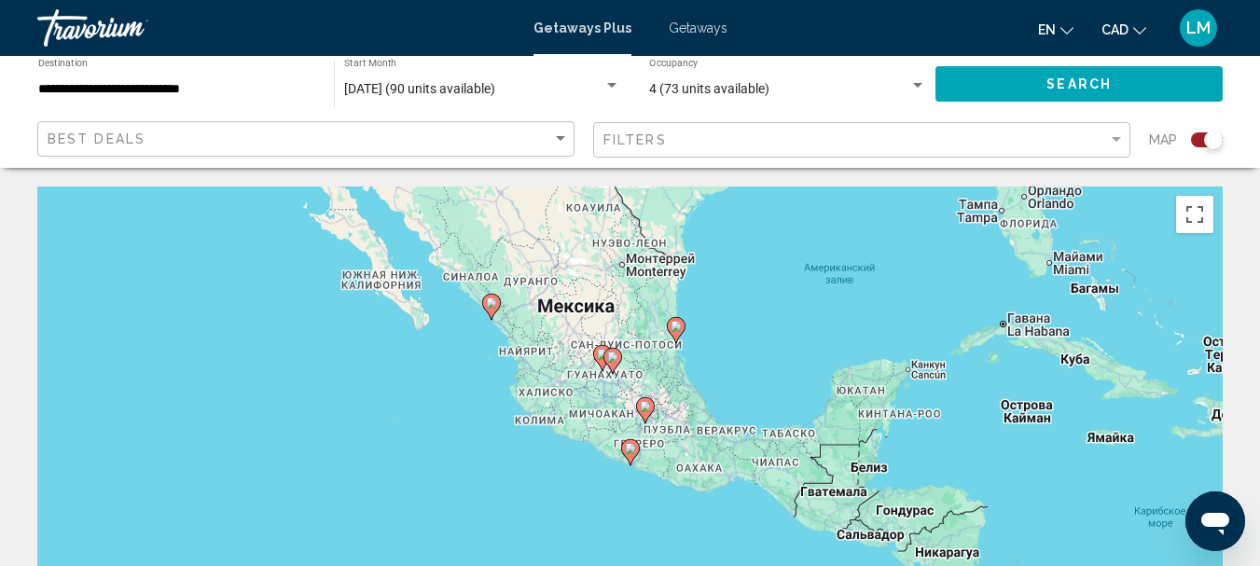
click at [628, 451] on image "Main content" at bounding box center [630, 448] width 11 height 11
type input "**********"
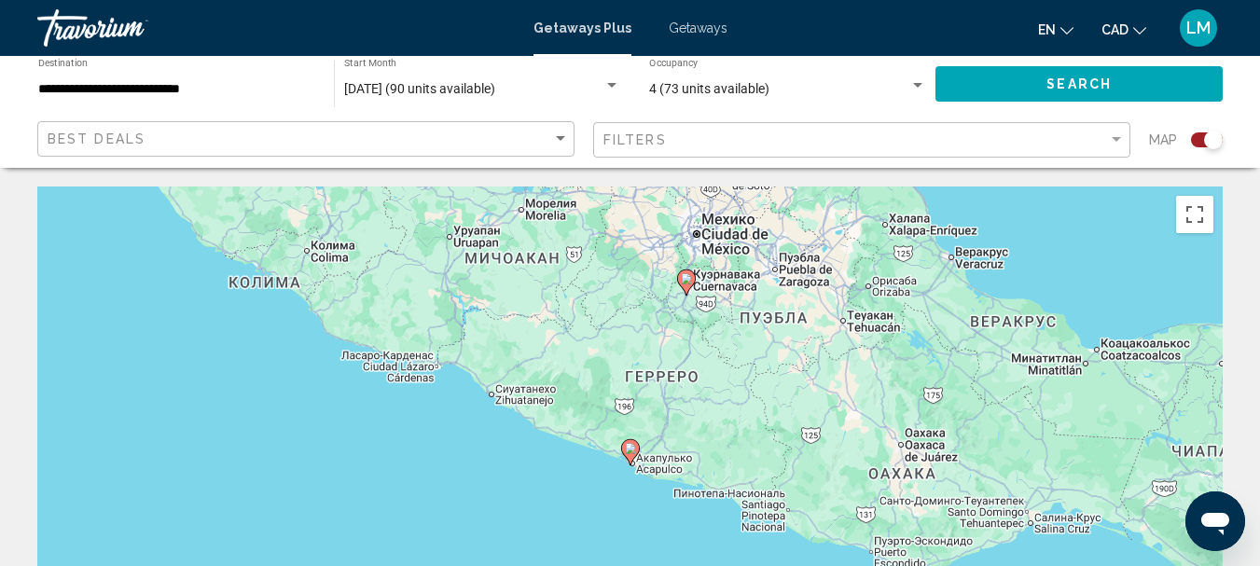
click at [633, 447] on image "Main content" at bounding box center [630, 448] width 11 height 11
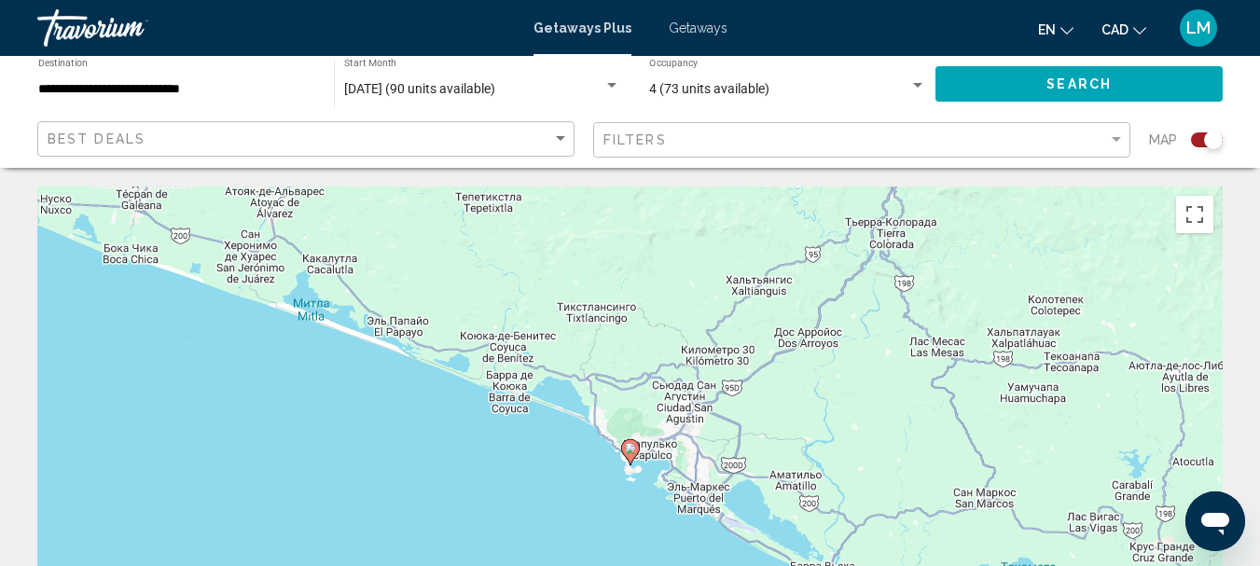
click at [633, 447] on image "Main content" at bounding box center [630, 448] width 11 height 11
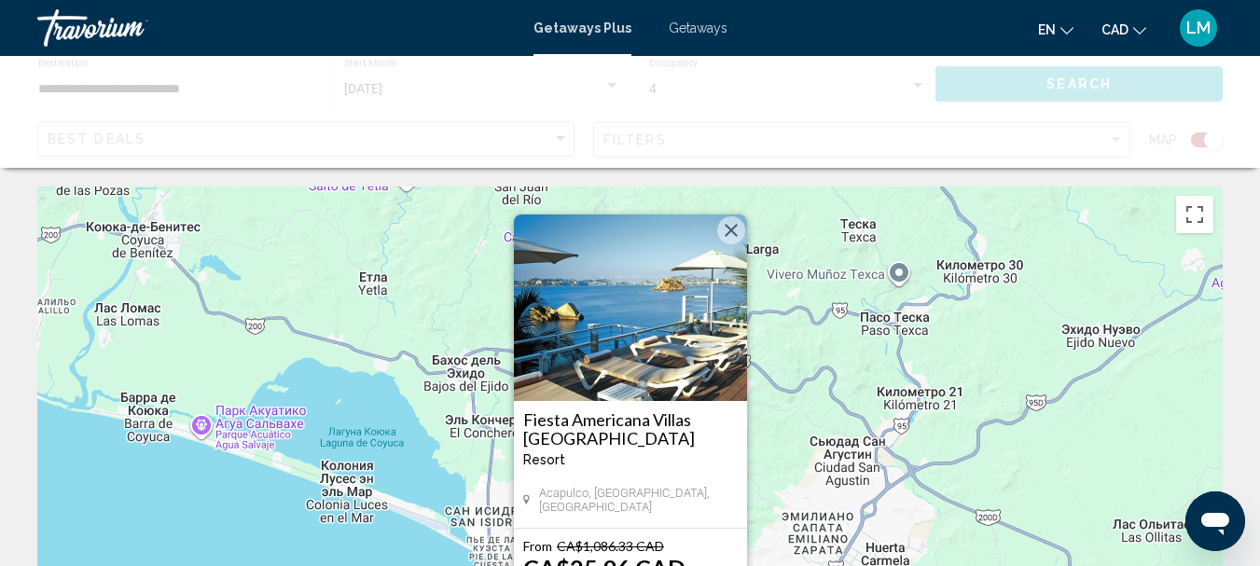
scroll to position [280, 0]
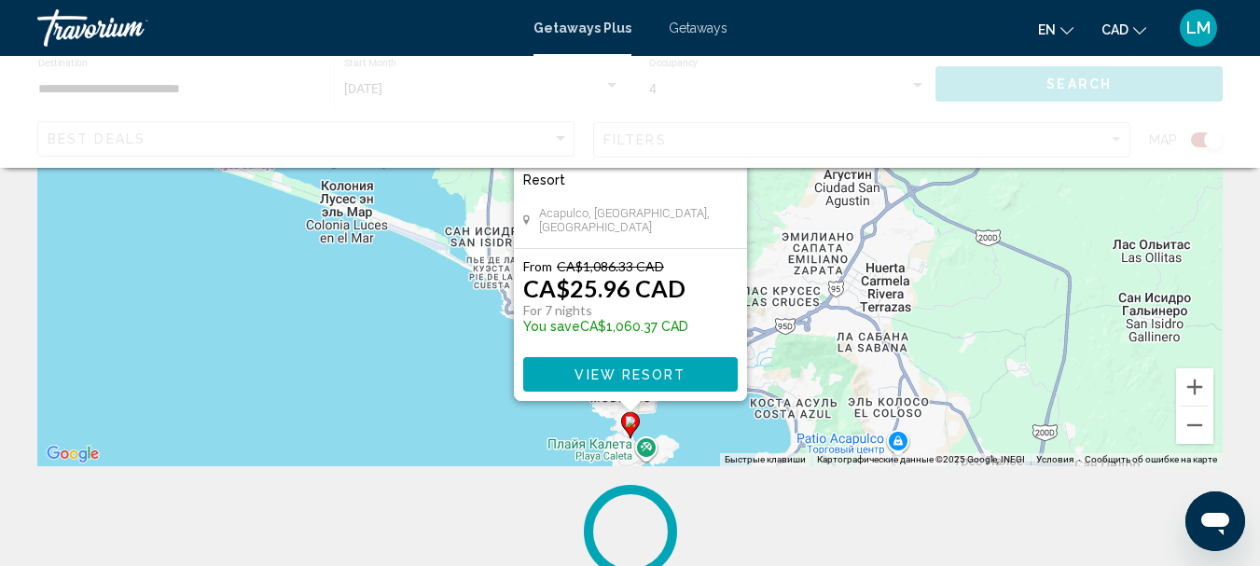
click at [1209, 140] on div "Main content" at bounding box center [630, 112] width 1260 height 112
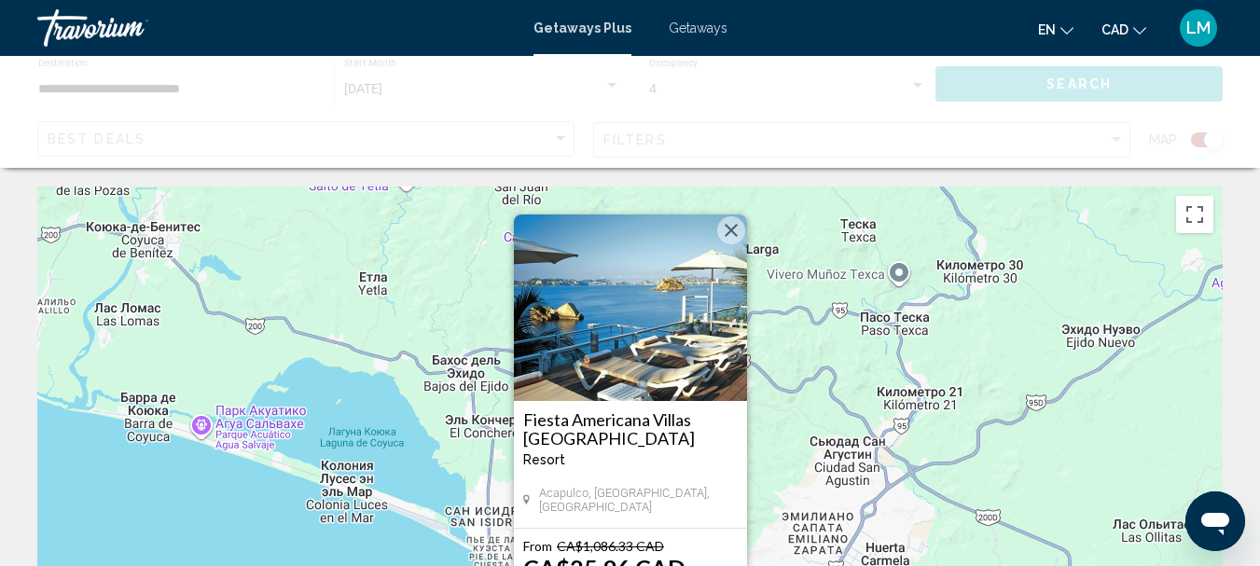
click at [729, 229] on button "Закрыть" at bounding box center [731, 230] width 28 height 28
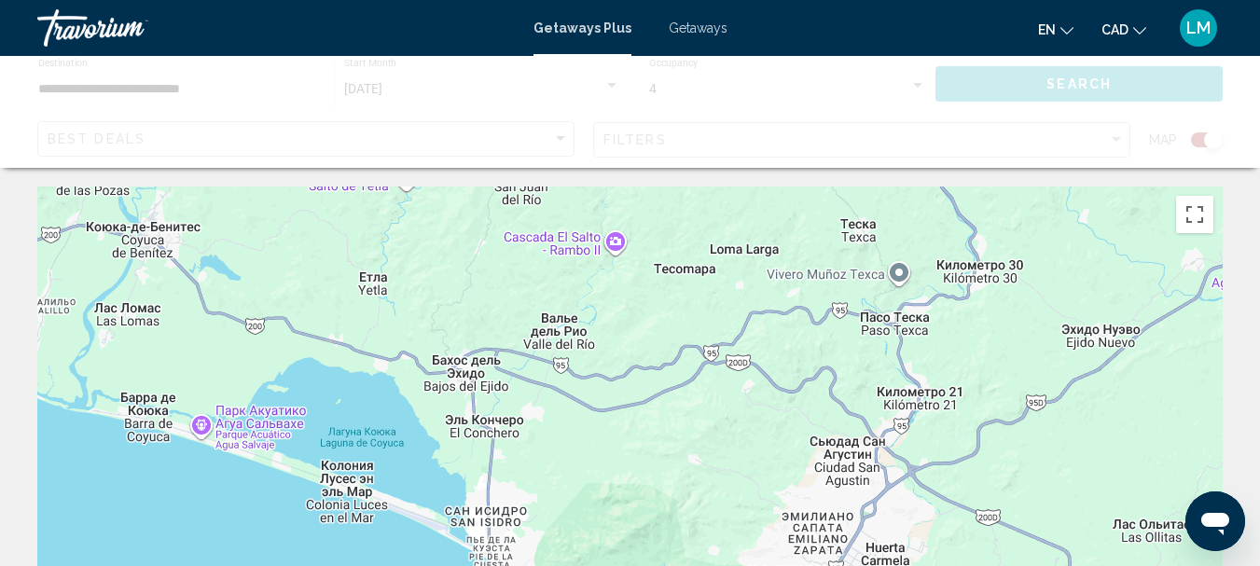
click at [711, 35] on div "Getaways Plus Getaways en English Español Français Italiano Português русский C…" at bounding box center [630, 27] width 1260 height 39
click at [114, 125] on div "Main content" at bounding box center [630, 112] width 1260 height 112
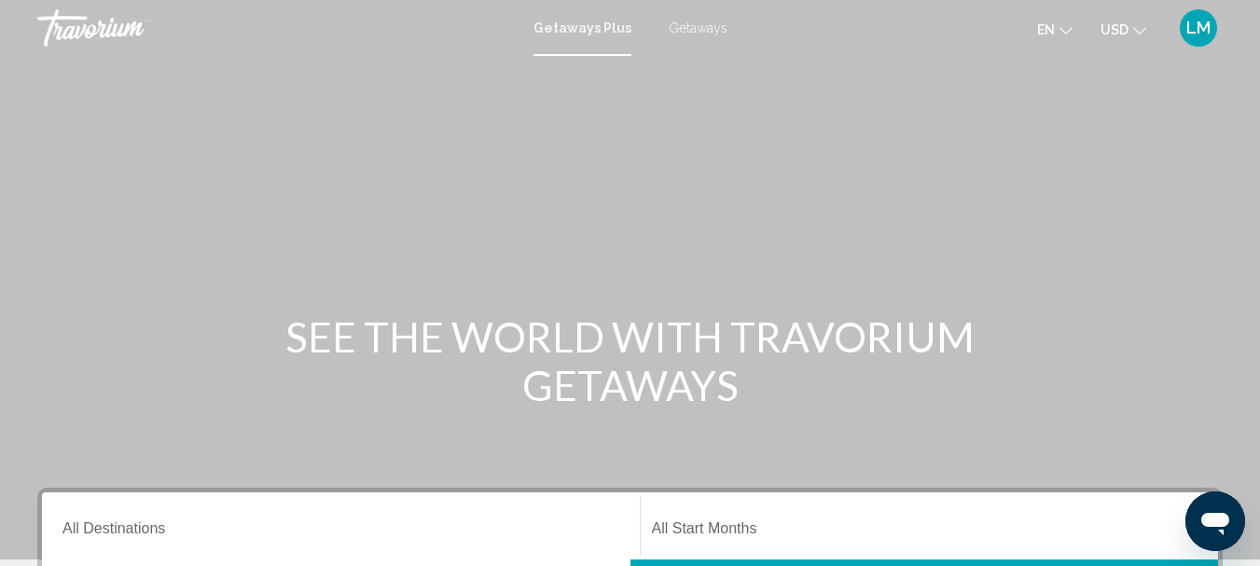
click at [193, 522] on div "Destination All Destinations" at bounding box center [340, 526] width 557 height 59
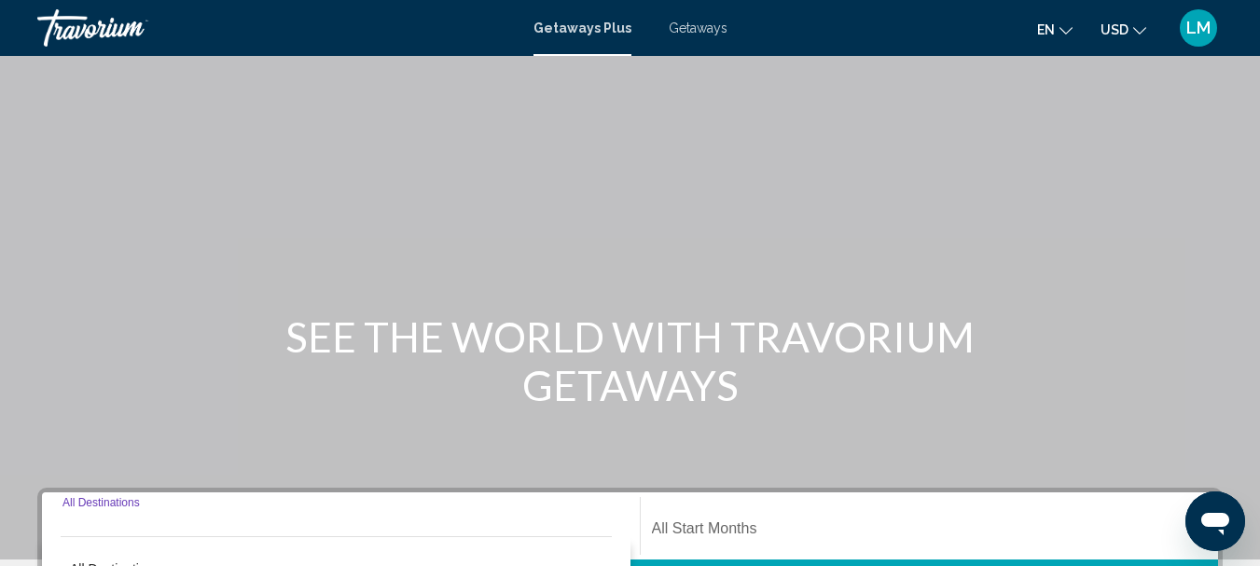
scroll to position [427, 0]
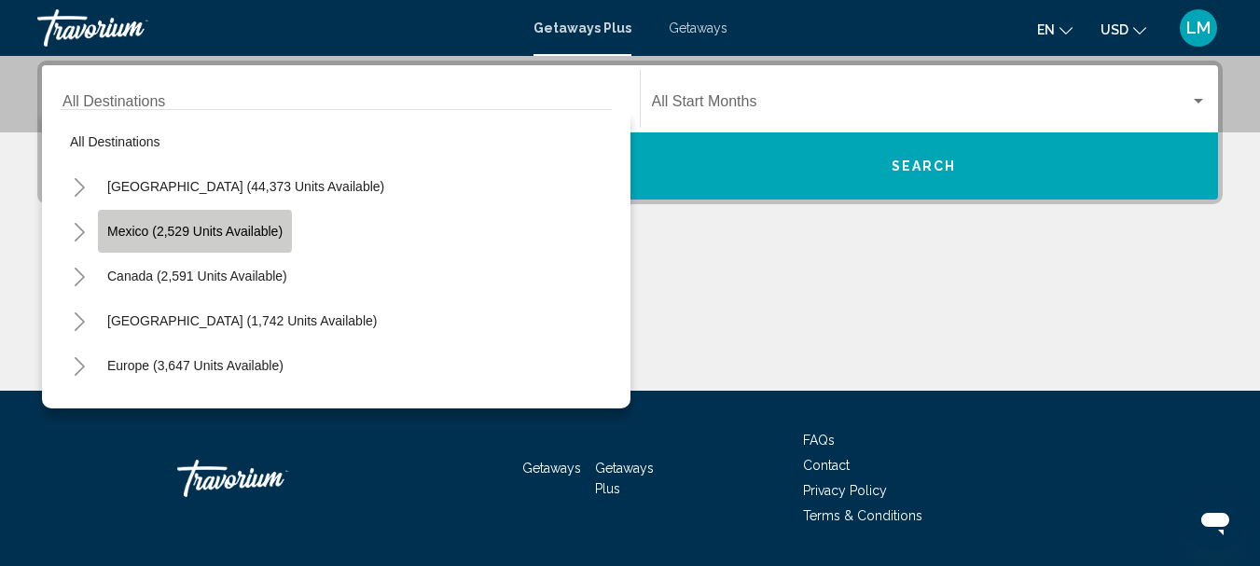
click at [146, 231] on span "Mexico (2,529 units available)" at bounding box center [194, 231] width 175 height 15
type input "**********"
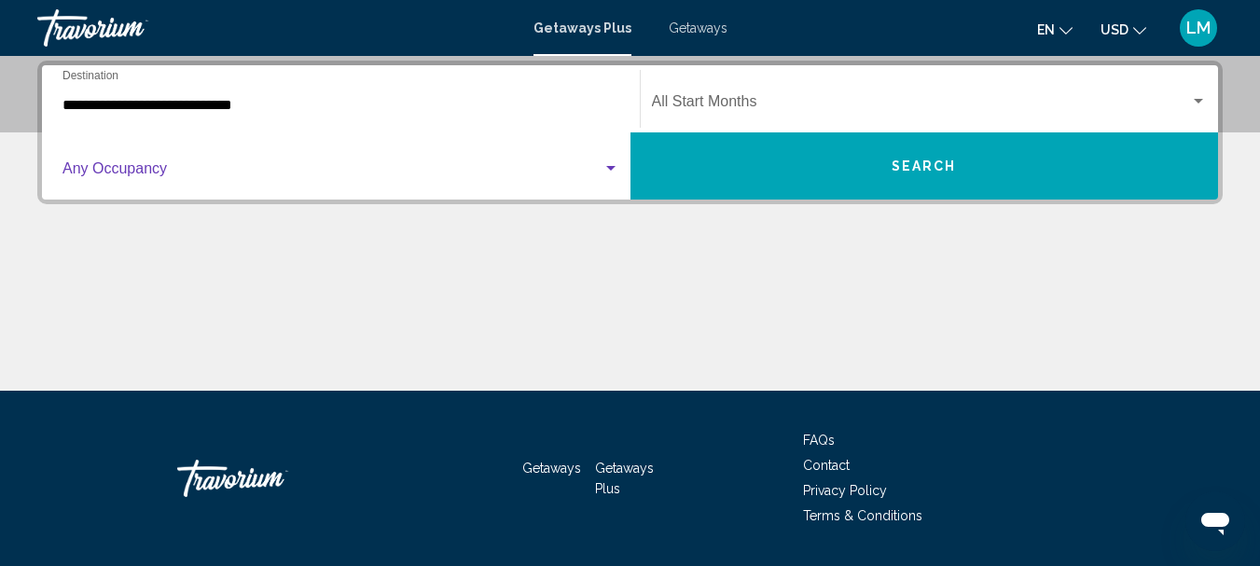
click at [614, 162] on div "Search widget" at bounding box center [610, 168] width 17 height 15
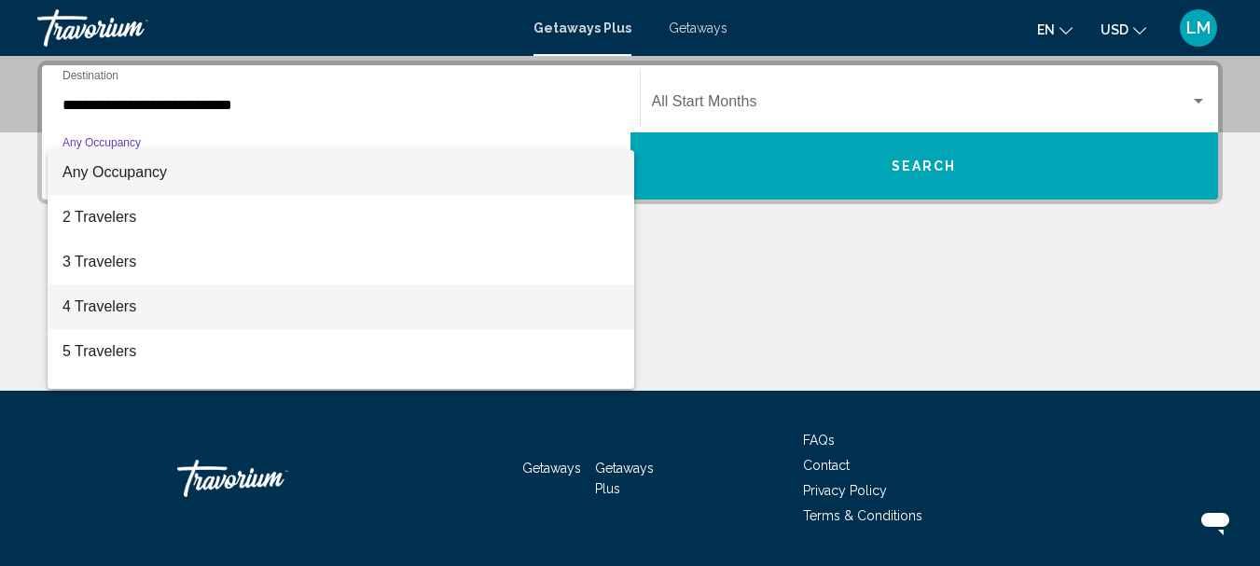
click at [122, 298] on span "4 Travelers" at bounding box center [340, 306] width 557 height 45
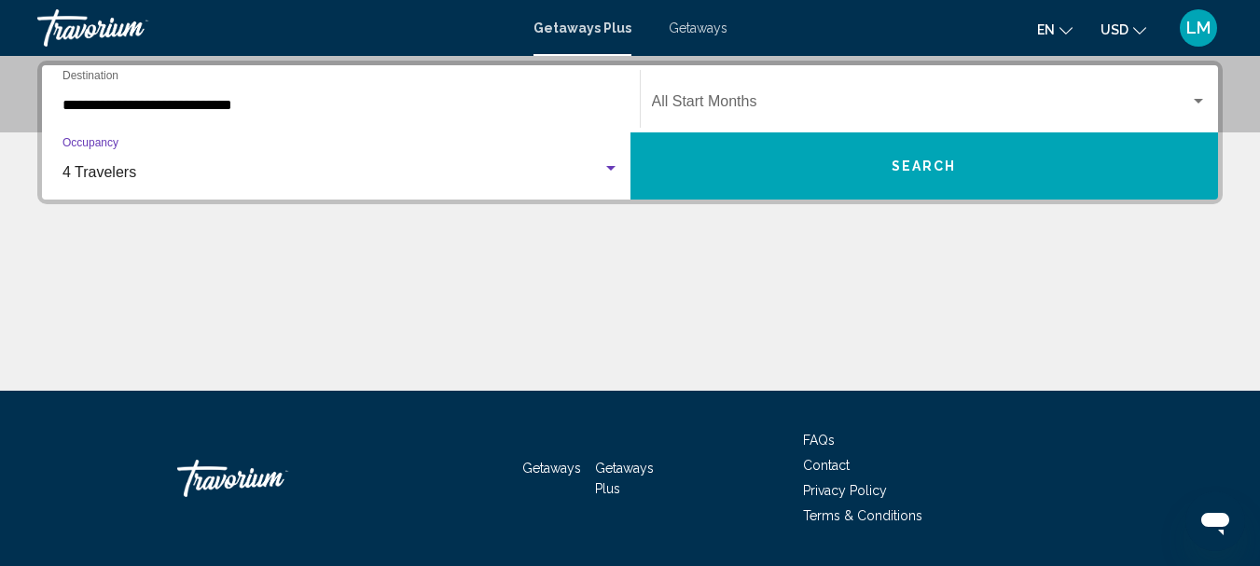
click at [126, 299] on div "Main content" at bounding box center [629, 321] width 1185 height 140
click at [1197, 99] on div "Search widget" at bounding box center [1198, 101] width 9 height 5
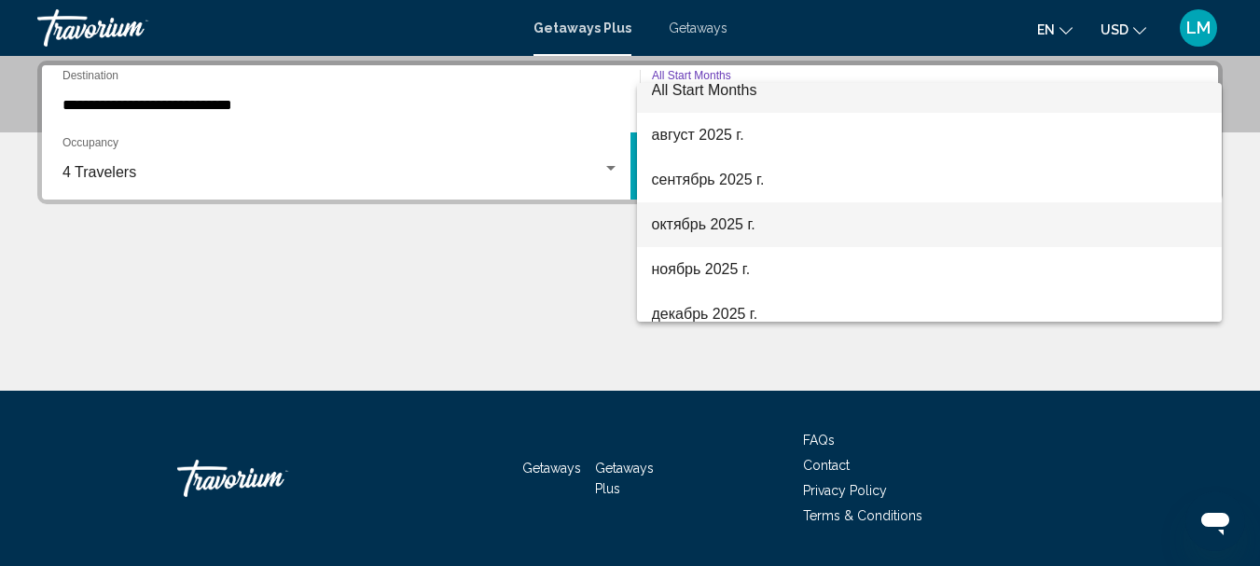
scroll to position [108, 0]
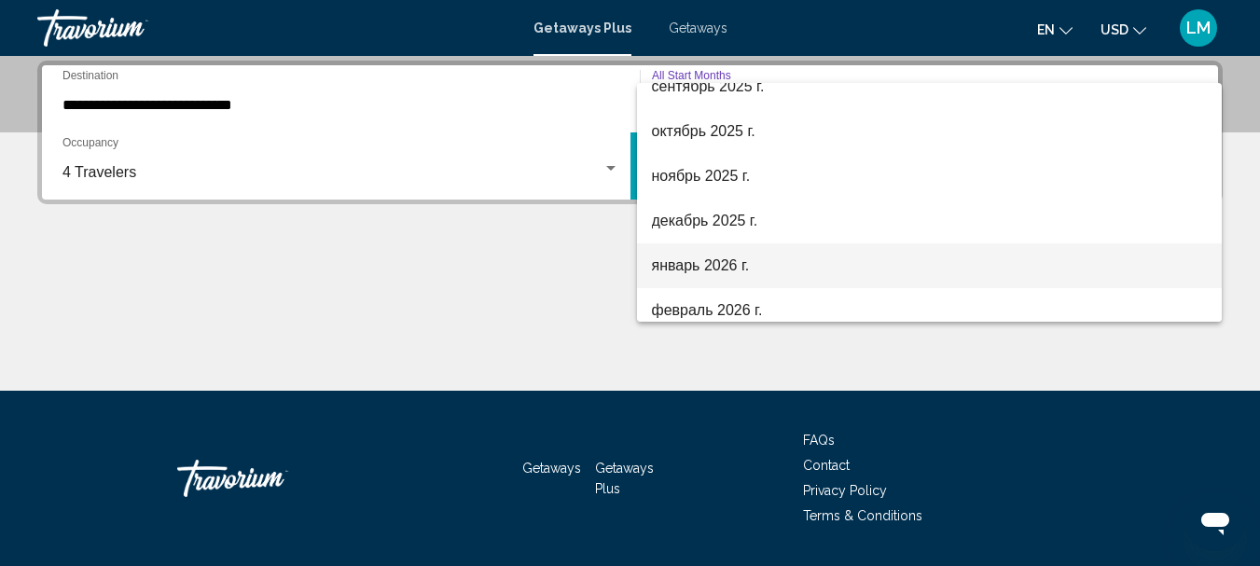
click at [983, 269] on span "январь 2026 г." at bounding box center [930, 265] width 556 height 45
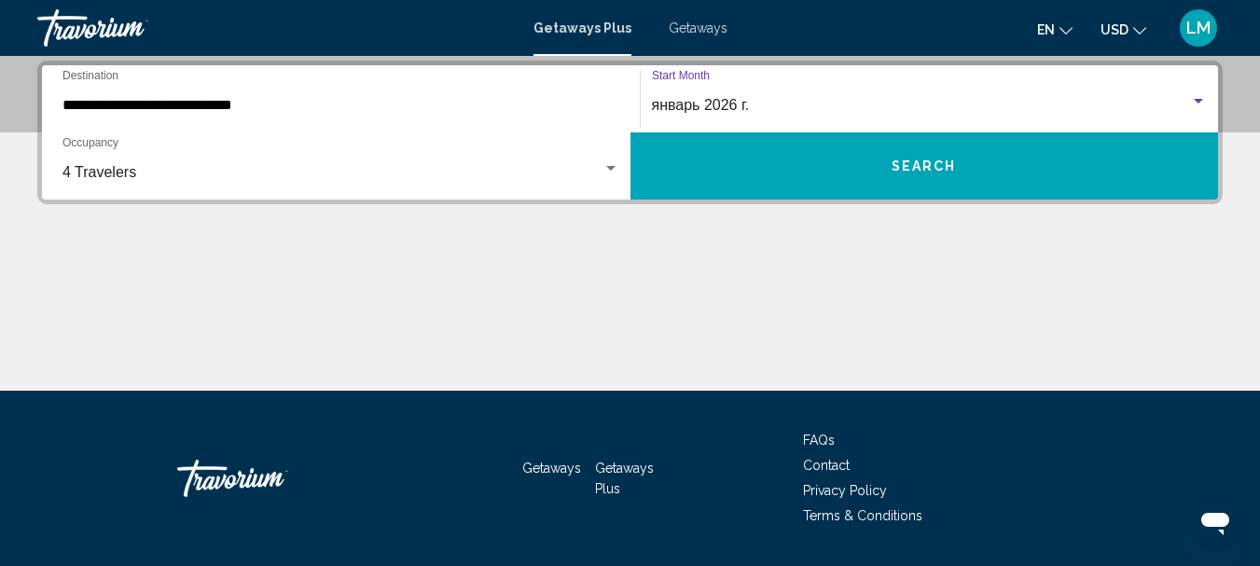
click at [935, 159] on span "Search" at bounding box center [923, 166] width 65 height 15
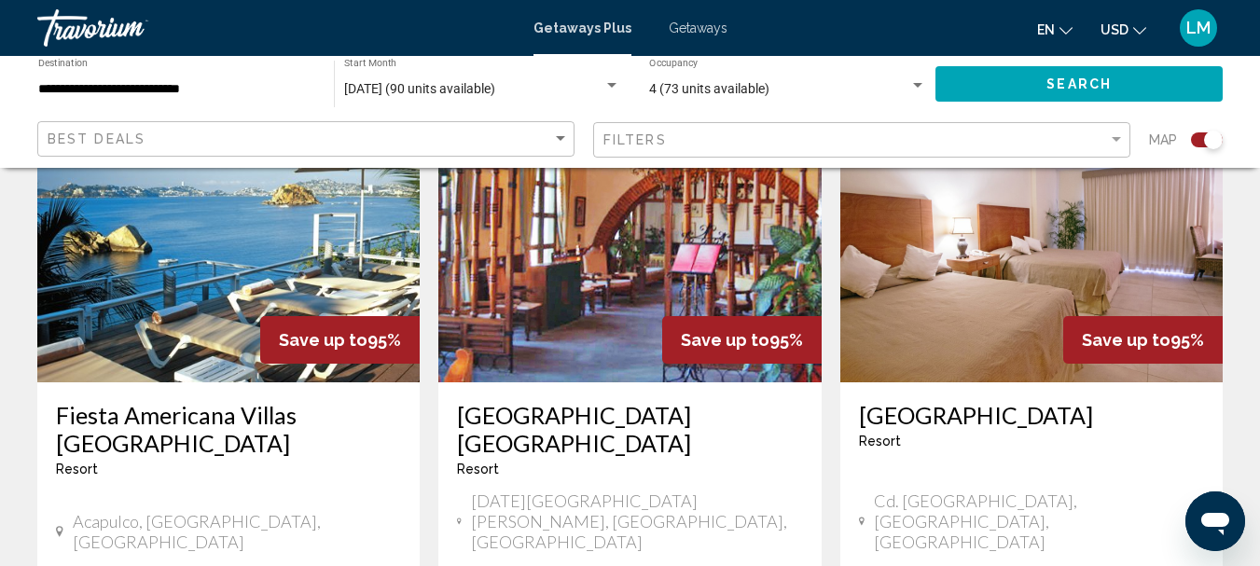
scroll to position [932, 0]
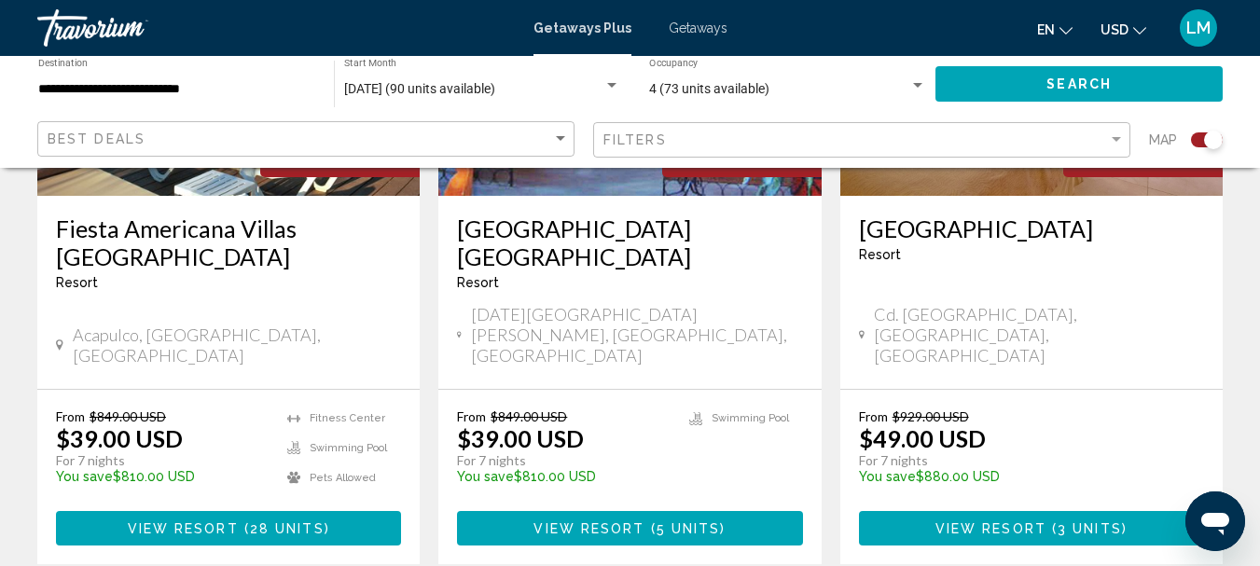
click at [274, 521] on span "28 units" at bounding box center [287, 528] width 75 height 15
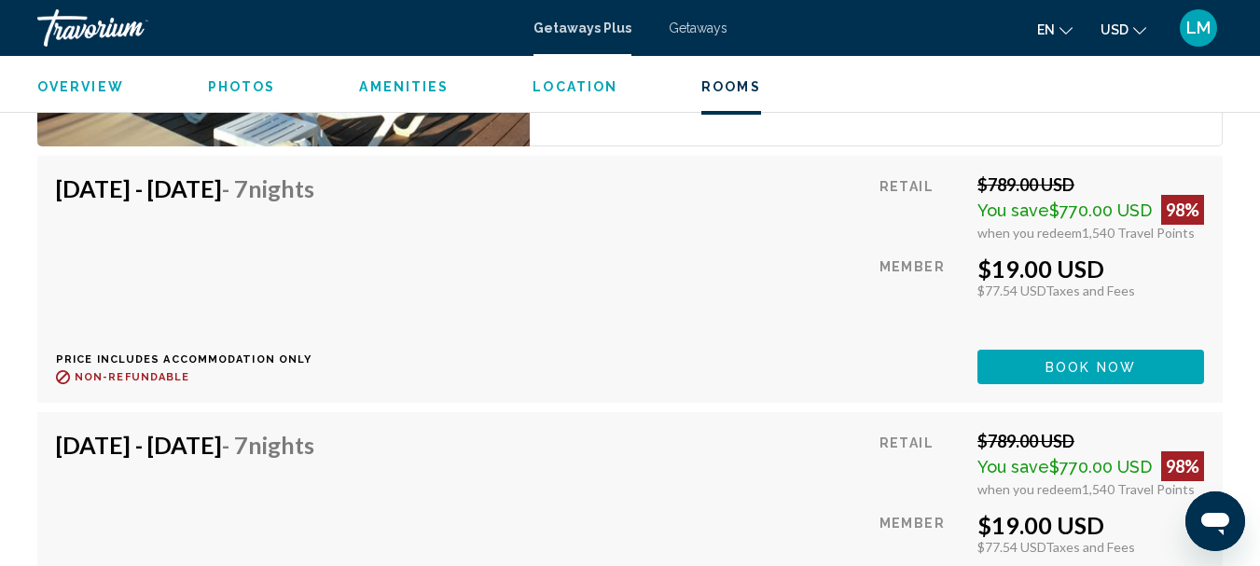
scroll to position [3762, 0]
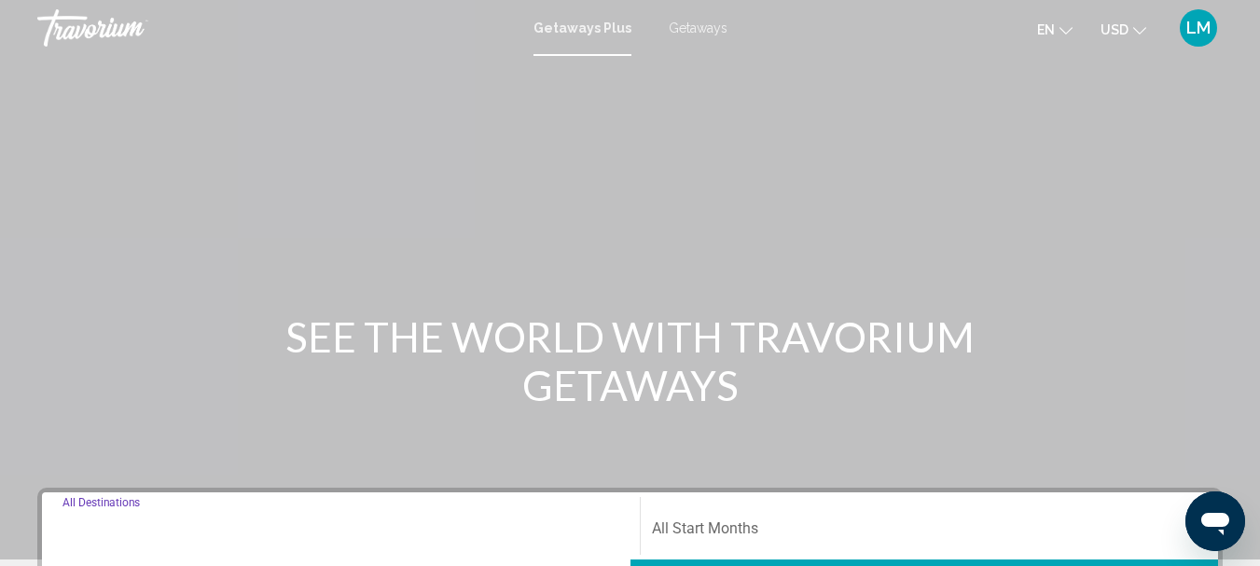
click at [183, 534] on input "Destination All Destinations" at bounding box center [340, 532] width 557 height 17
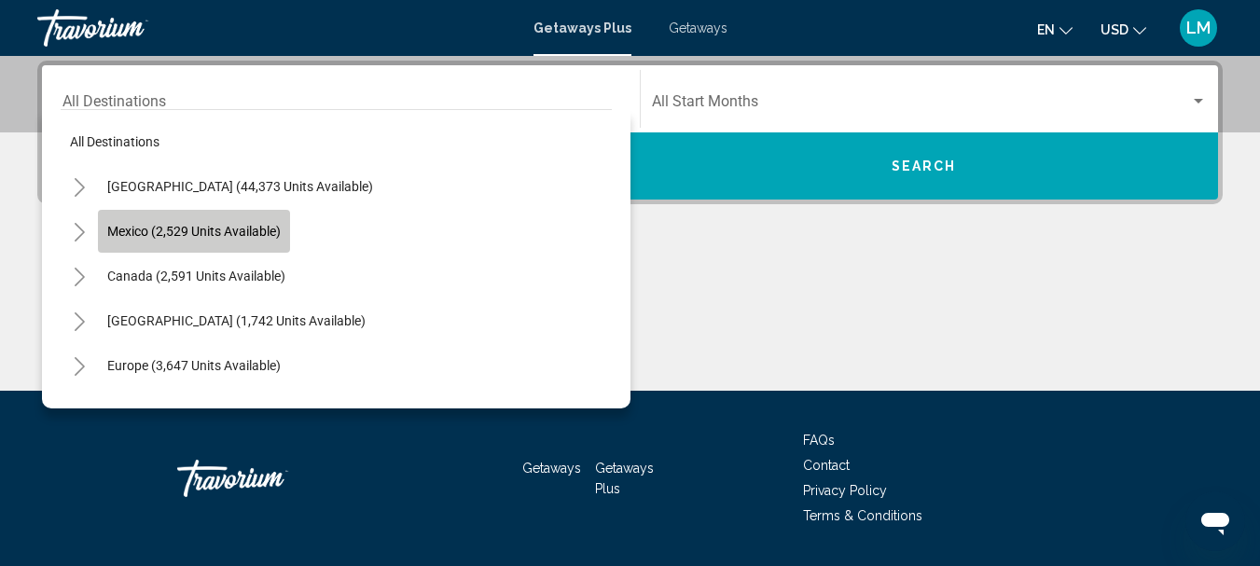
click at [128, 229] on span "Mexico (2,529 units available)" at bounding box center [193, 231] width 173 height 15
type input "**********"
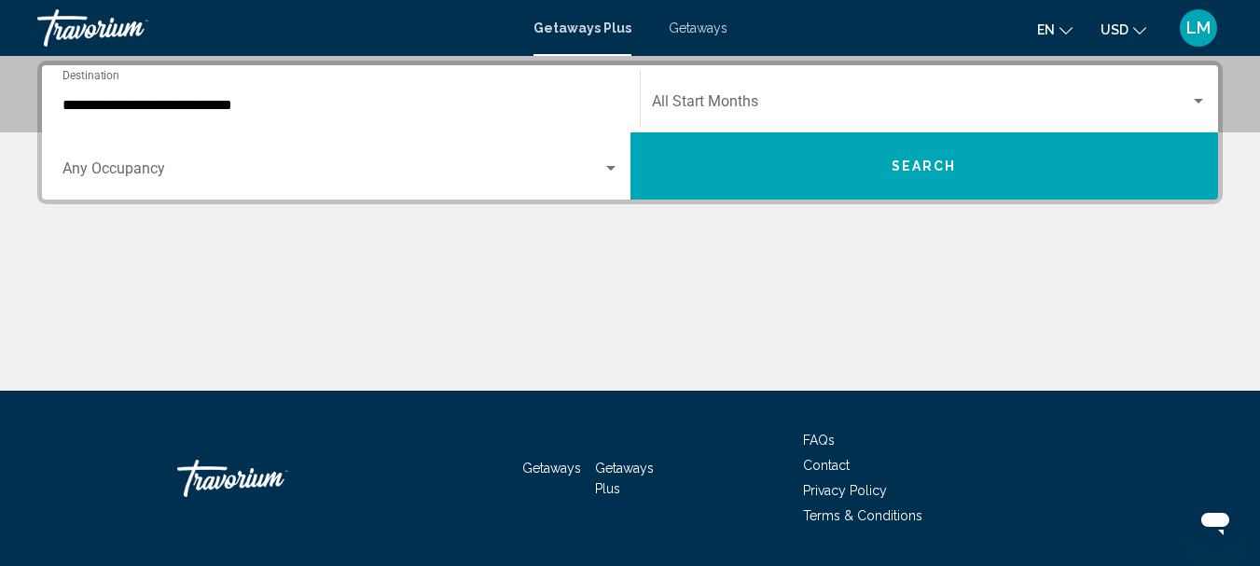
click at [581, 25] on span "Getaways Plus" at bounding box center [582, 28] width 98 height 15
click at [131, 164] on span "Search widget" at bounding box center [332, 172] width 540 height 17
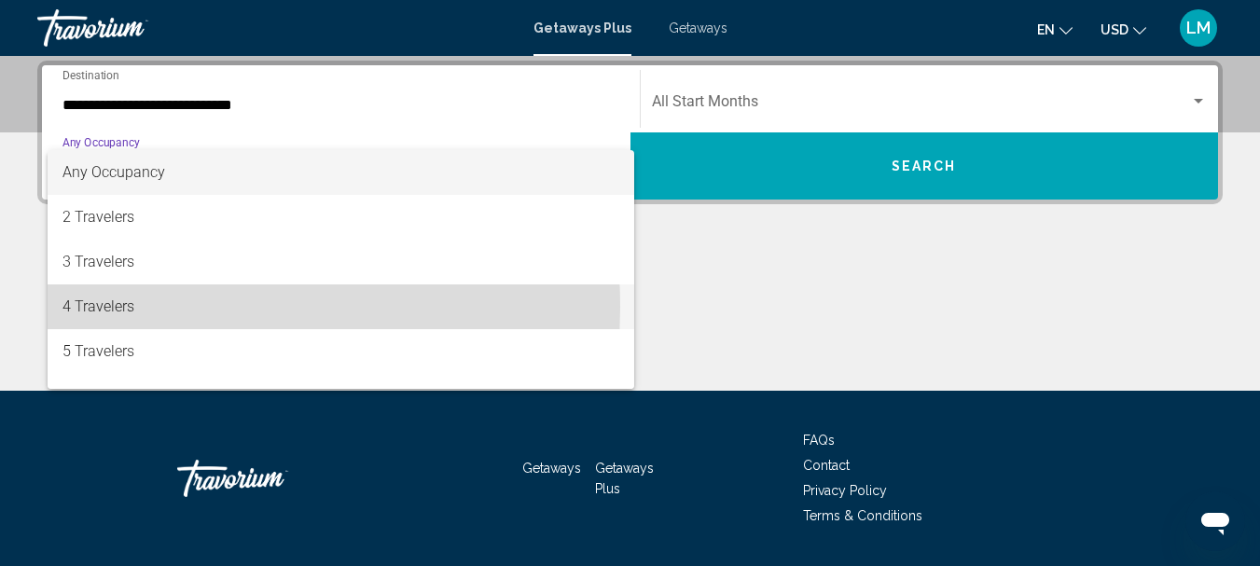
click at [113, 307] on span "4 Travelers" at bounding box center [340, 306] width 557 height 45
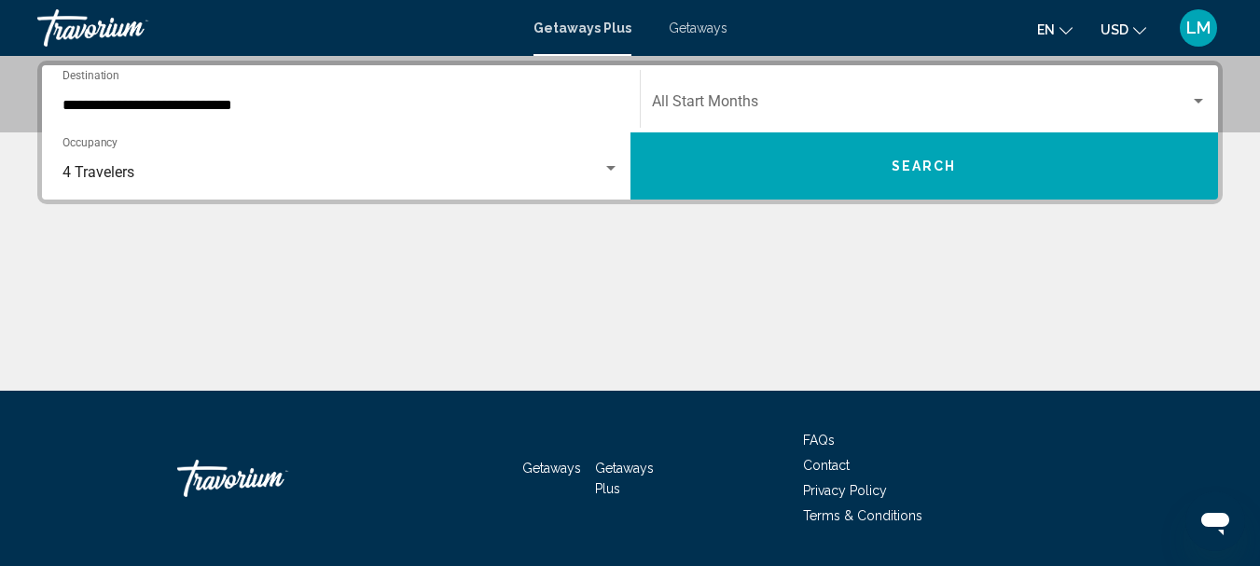
click at [1194, 90] on div "Start Month All Start Months" at bounding box center [930, 99] width 556 height 59
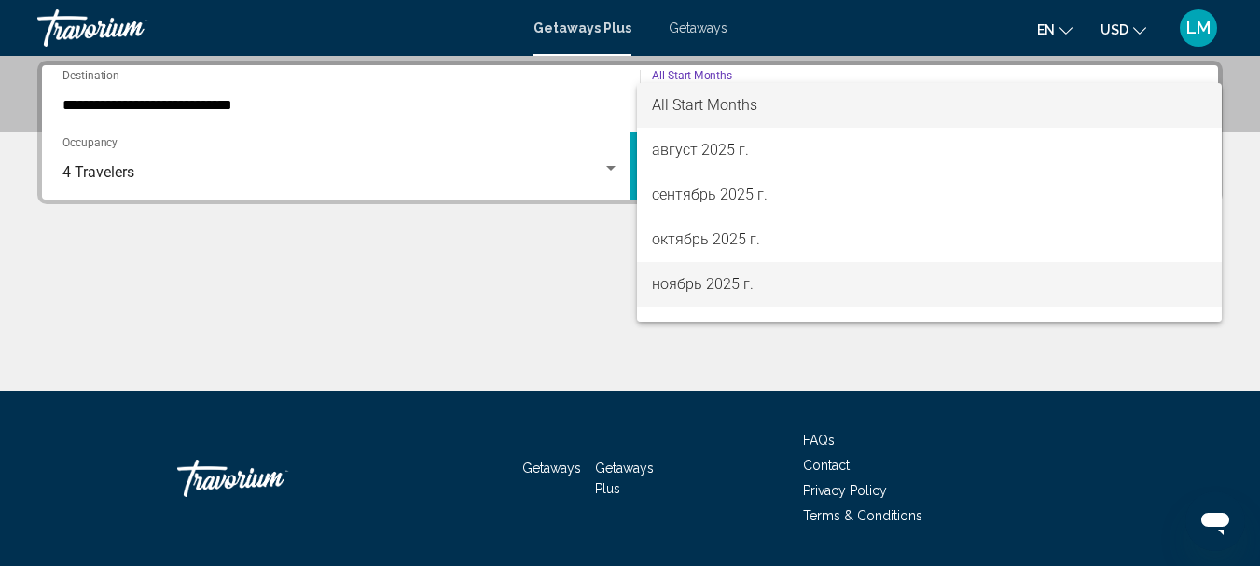
scroll to position [186, 0]
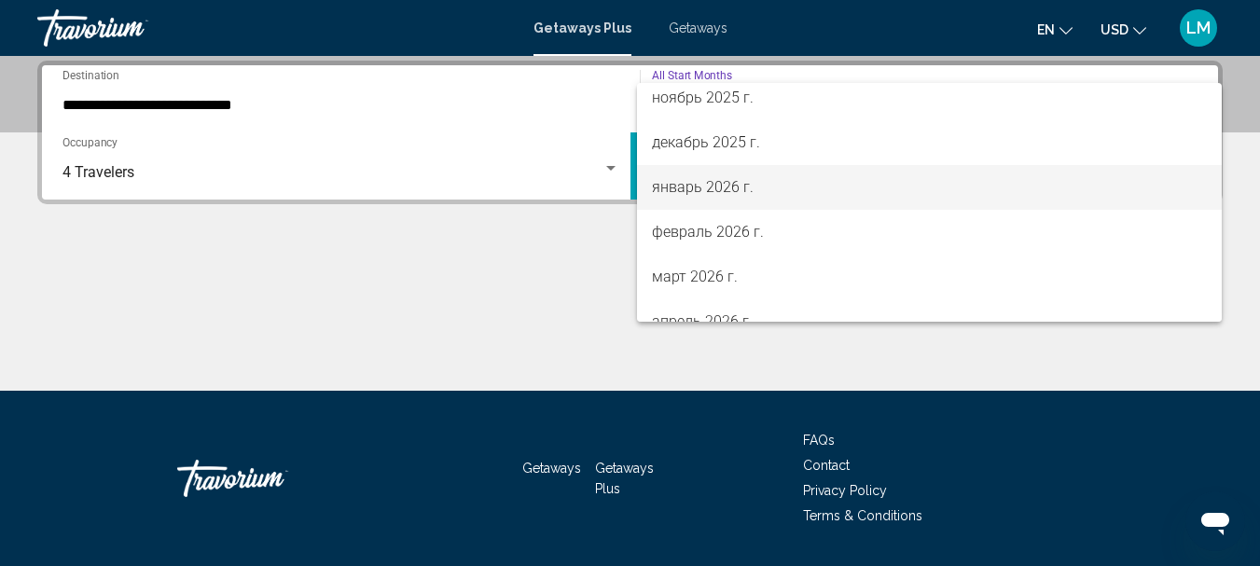
click at [791, 184] on span "январь 2026 г." at bounding box center [930, 187] width 556 height 45
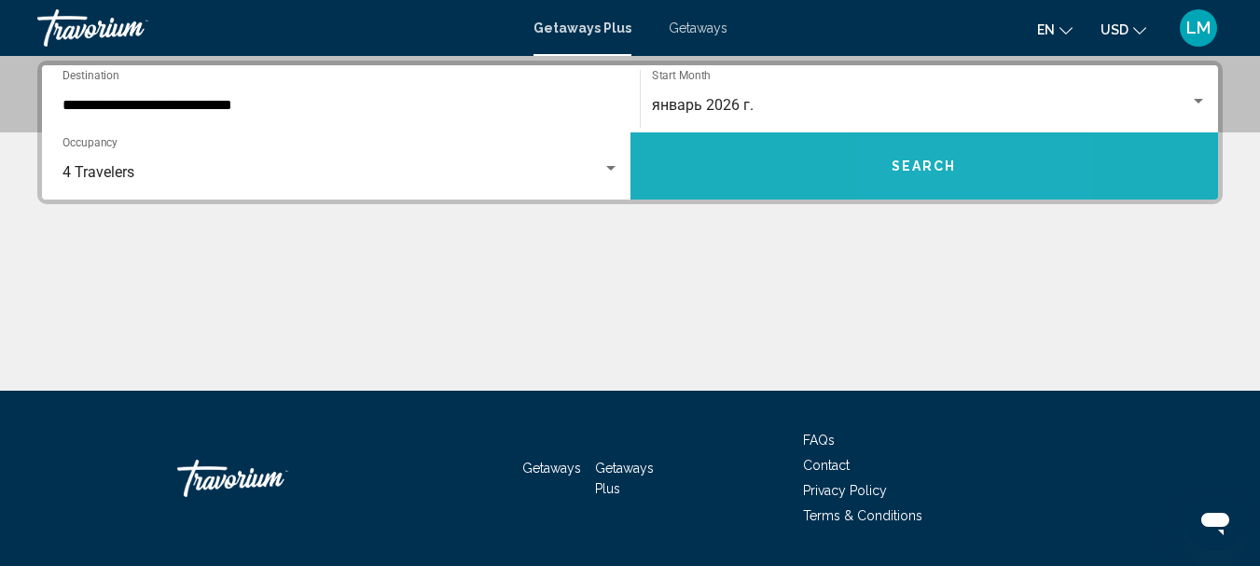
click at [919, 161] on span "Search" at bounding box center [923, 166] width 65 height 15
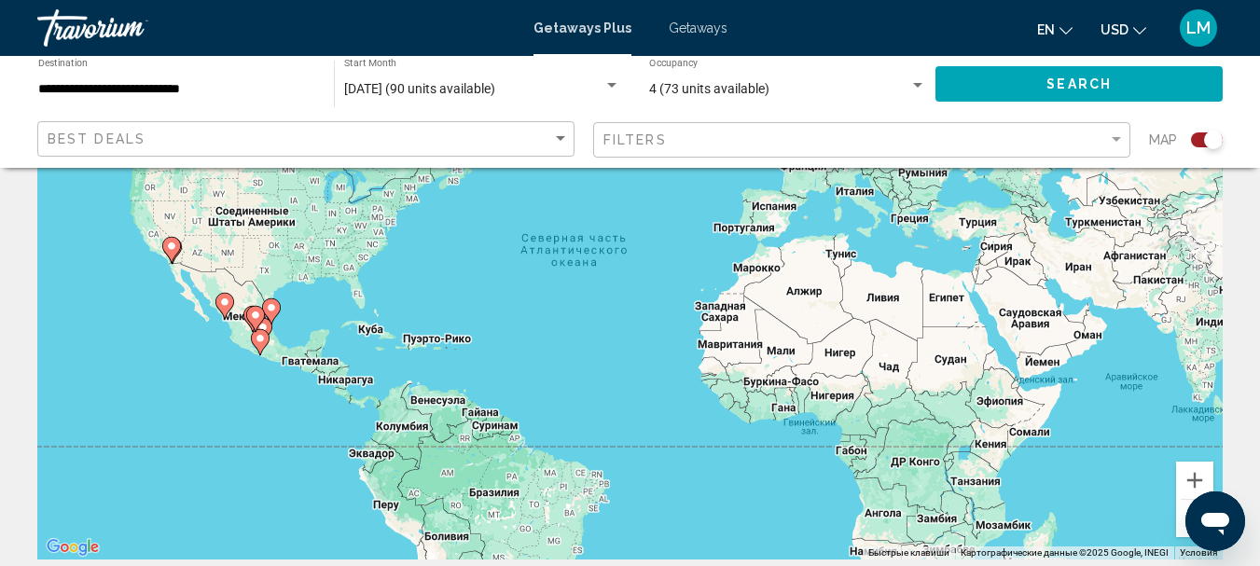
scroll to position [280, 0]
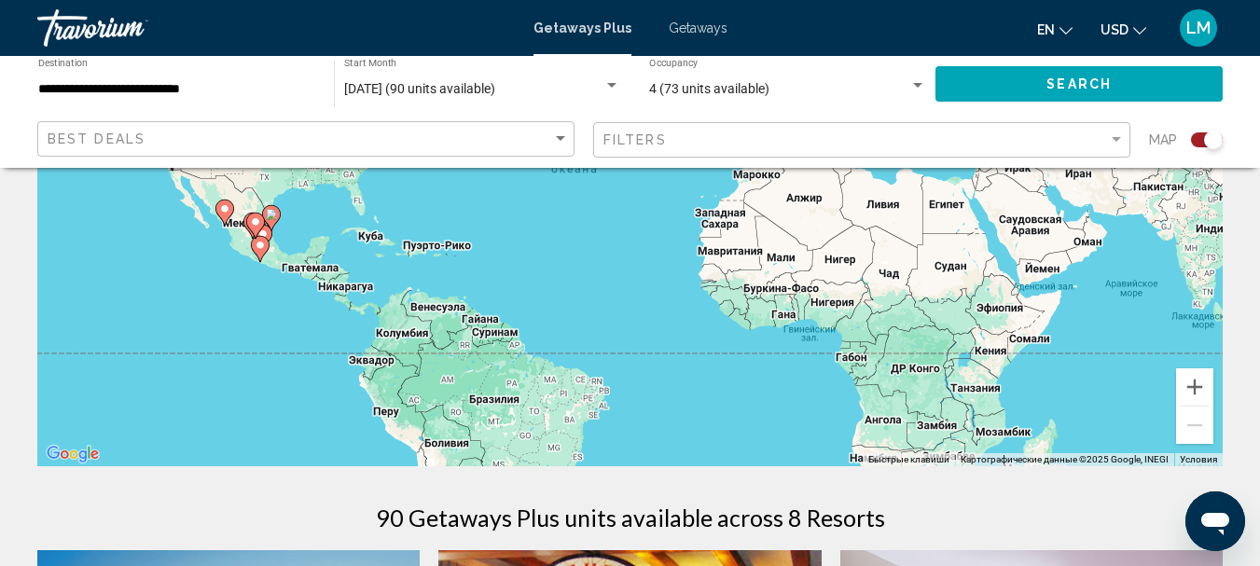
click at [269, 217] on image "Main content" at bounding box center [271, 214] width 11 height 11
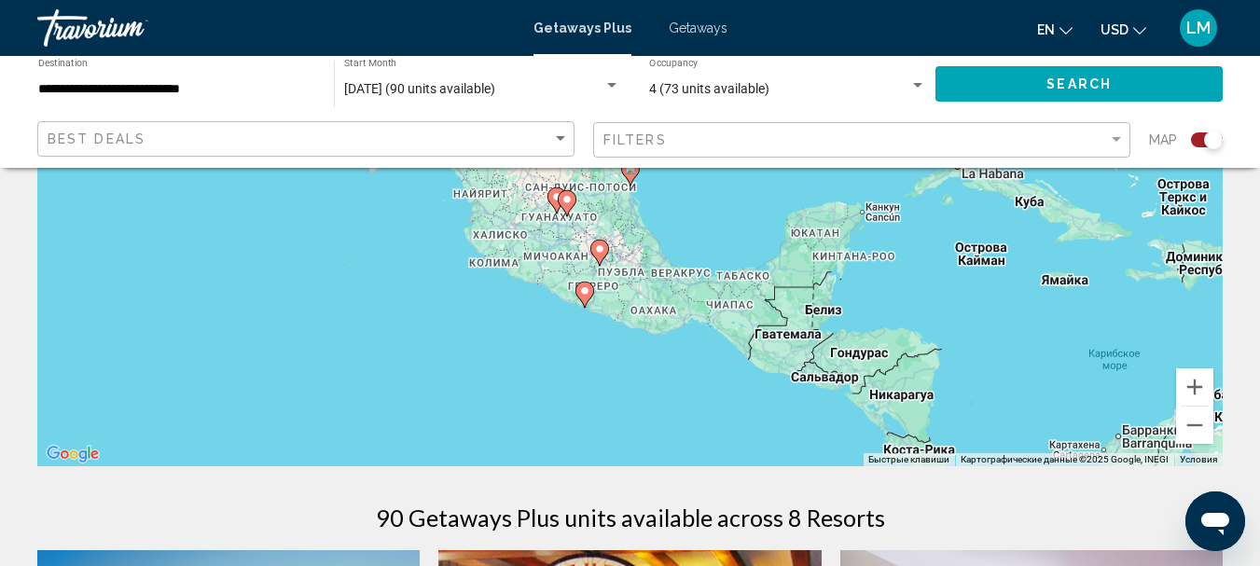
scroll to position [93, 0]
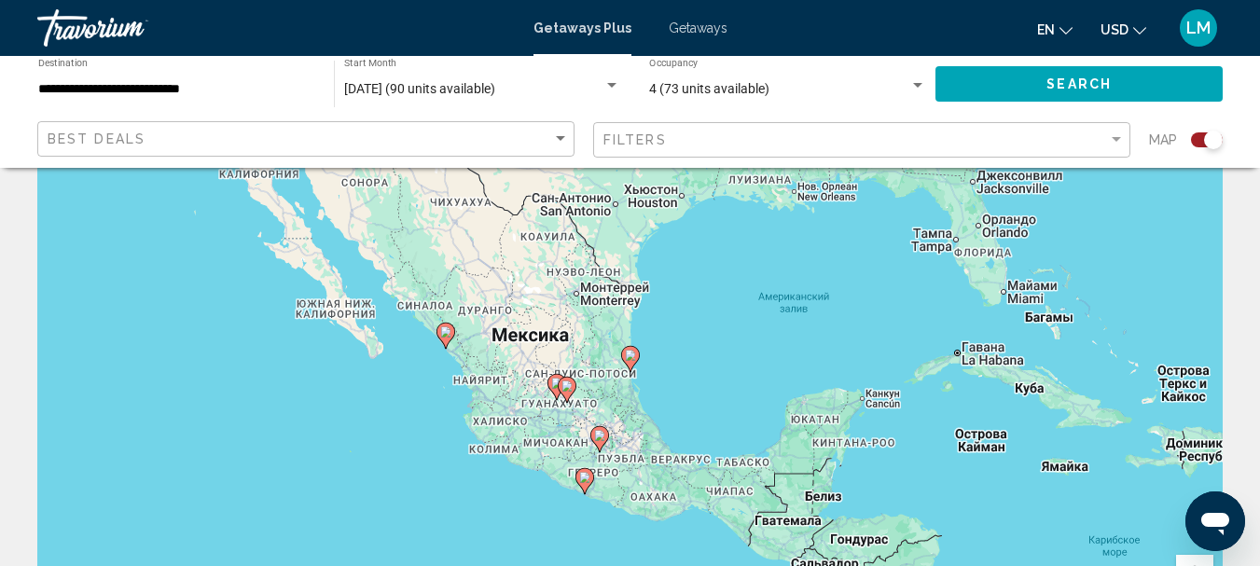
click at [450, 331] on image "Main content" at bounding box center [445, 331] width 11 height 11
type input "**********"
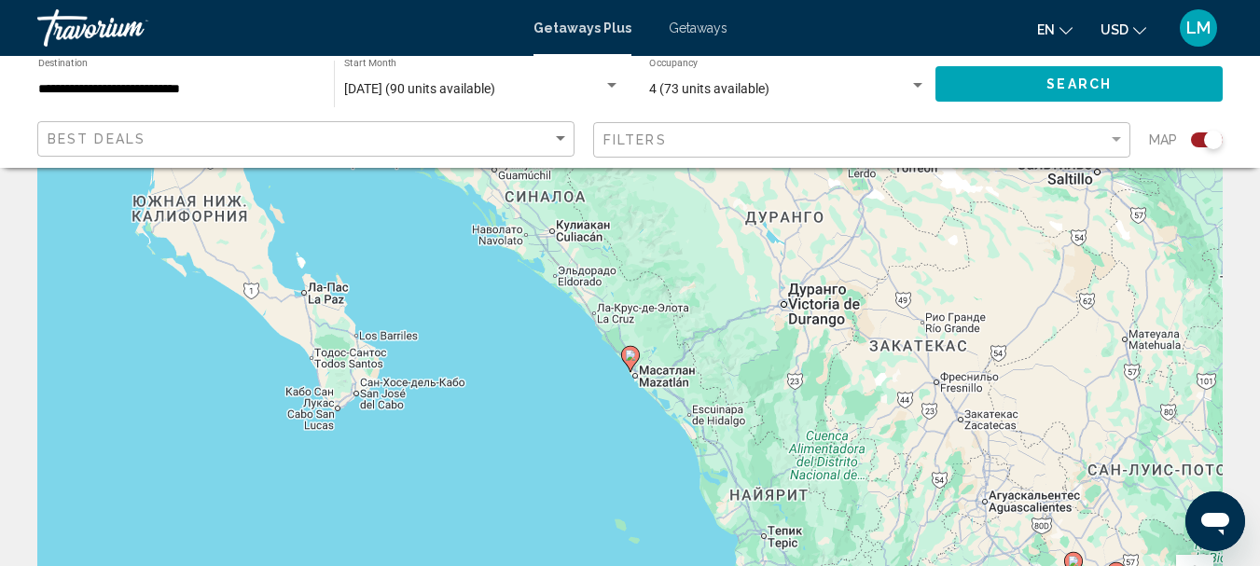
click at [630, 356] on image "Main content" at bounding box center [630, 355] width 11 height 11
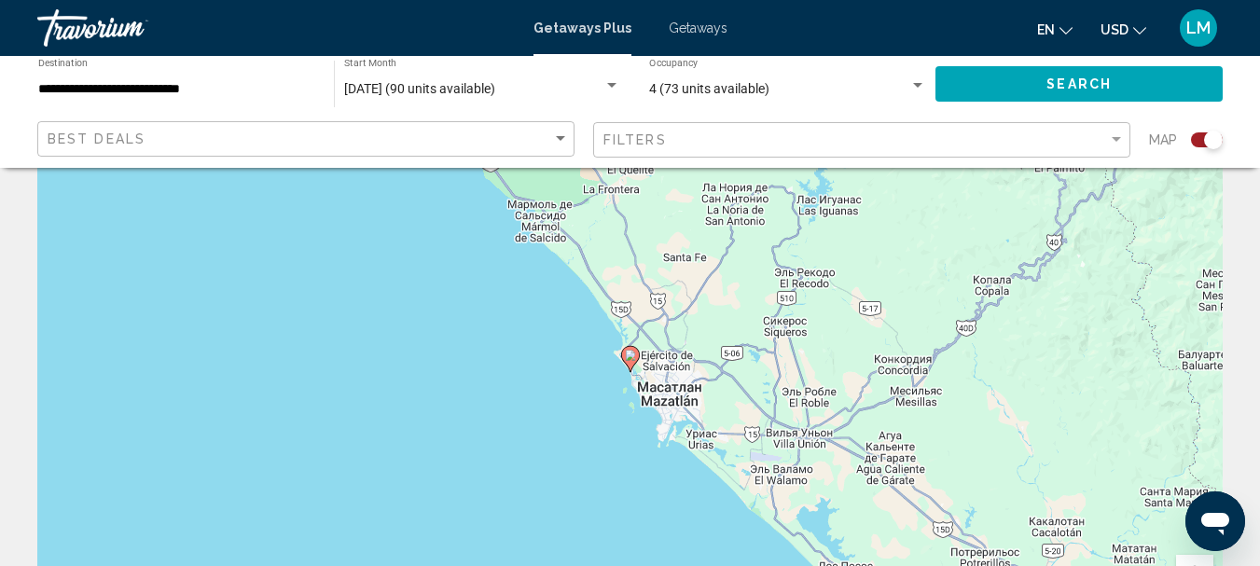
click at [633, 360] on image "Main content" at bounding box center [630, 355] width 11 height 11
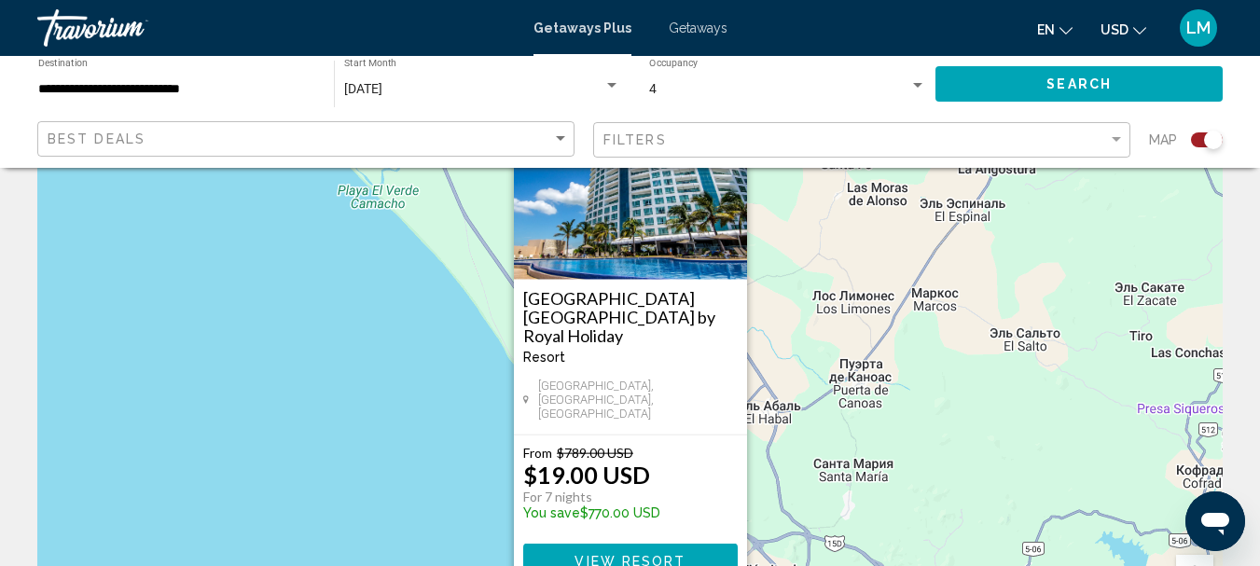
scroll to position [186, 0]
